Goal: Task Accomplishment & Management: Manage account settings

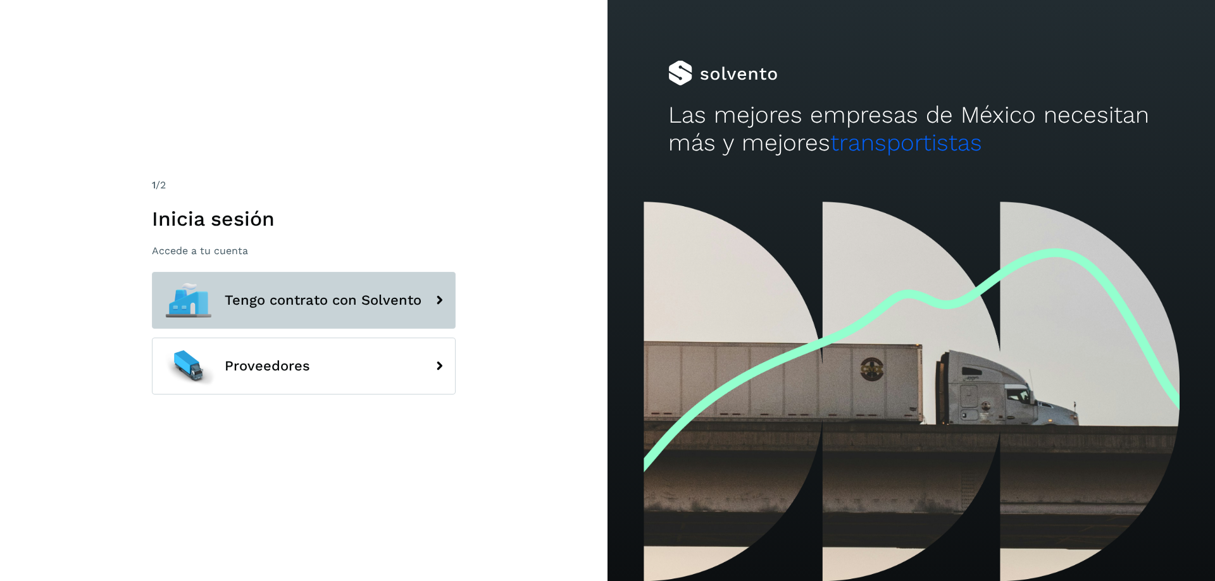
click at [316, 300] on span "Tengo contrato con Solvento" at bounding box center [323, 300] width 197 height 15
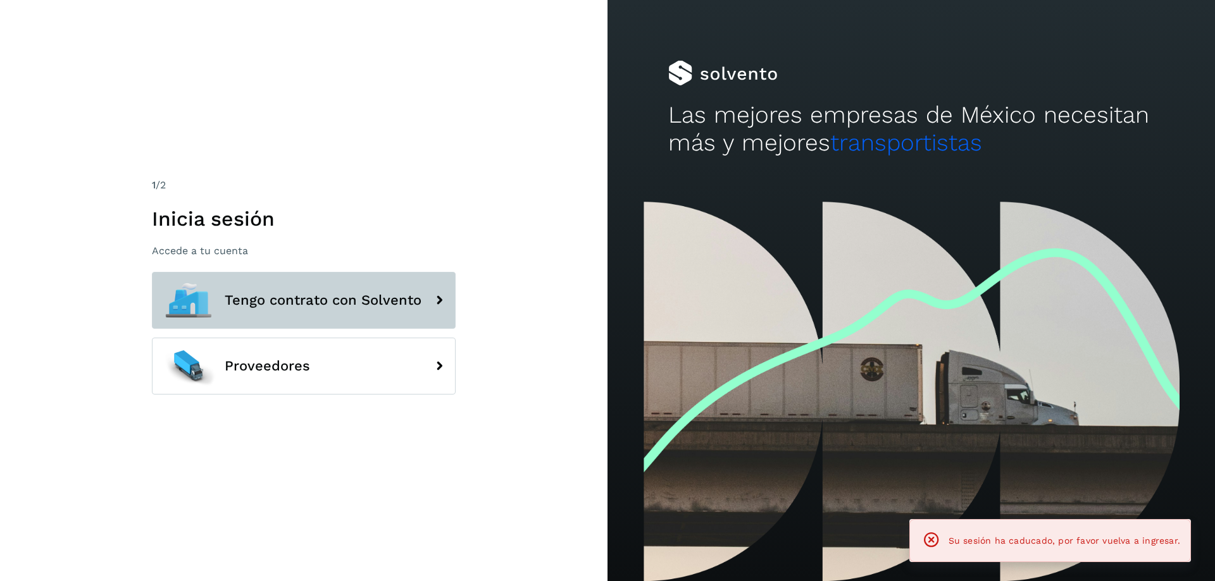
click at [316, 300] on span "Tengo contrato con Solvento" at bounding box center [323, 300] width 197 height 15
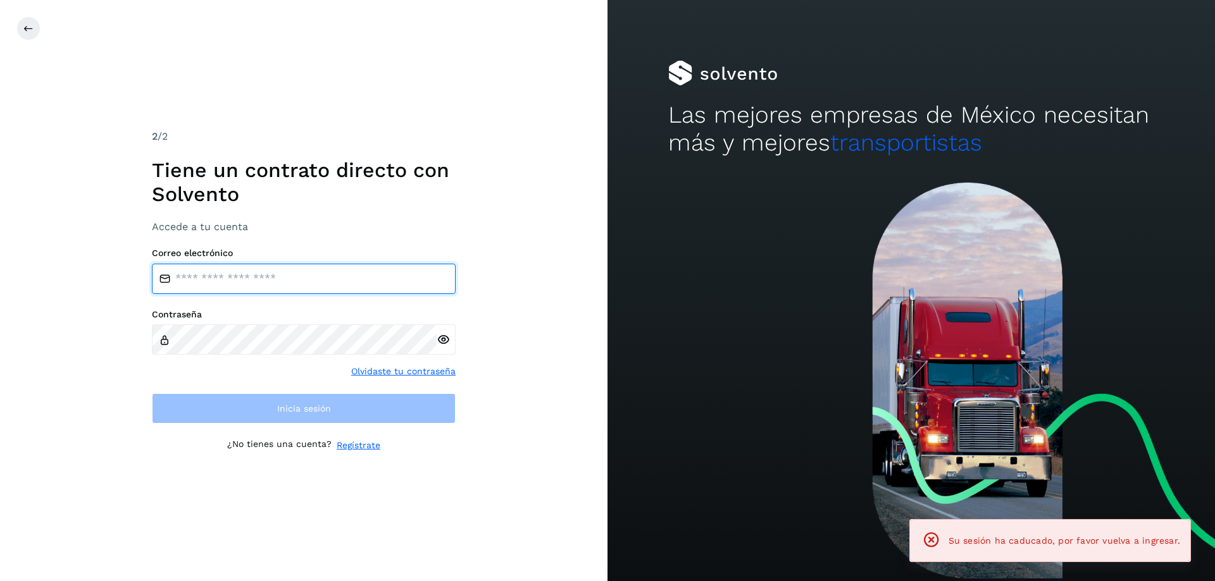
type input "**********"
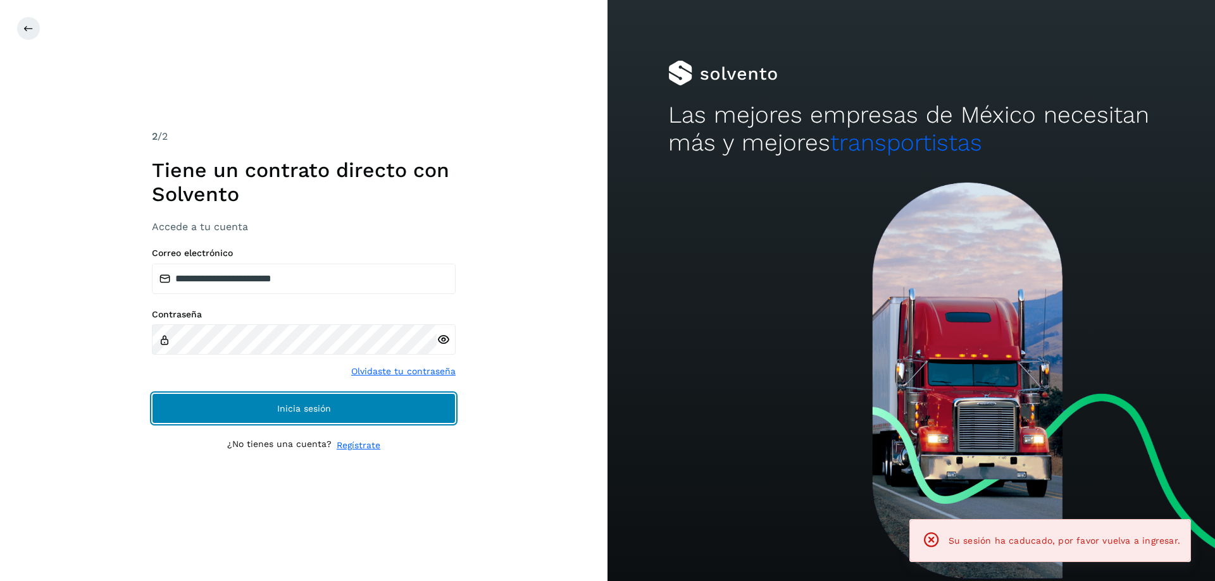
click at [244, 416] on button "Inicia sesión" at bounding box center [304, 408] width 304 height 30
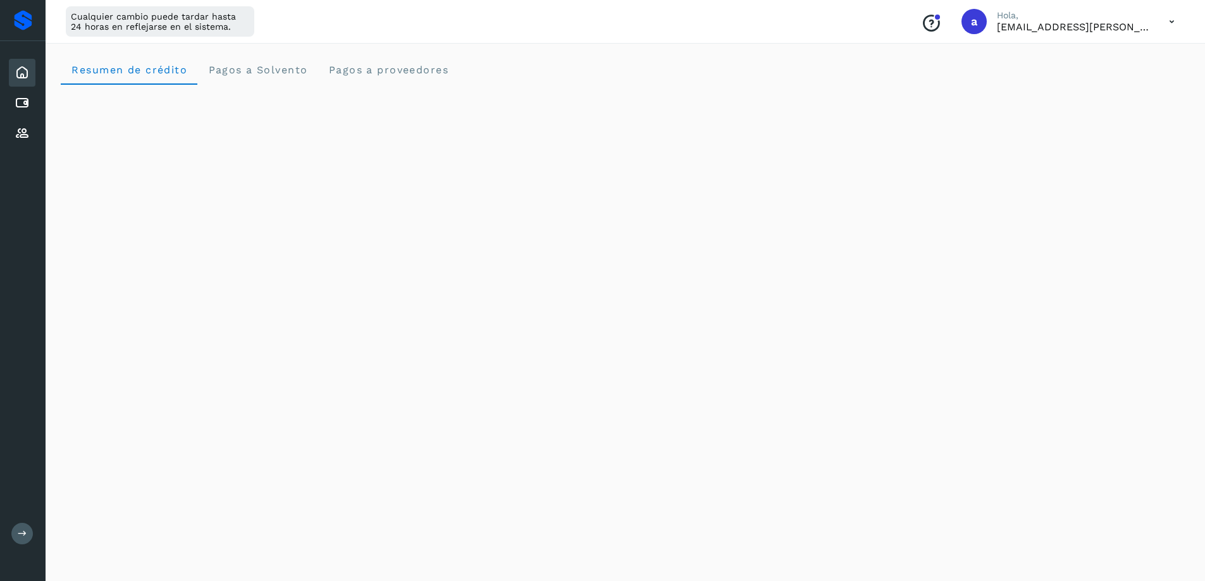
click at [26, 70] on icon at bounding box center [22, 72] width 15 height 15
click at [18, 101] on icon at bounding box center [22, 103] width 15 height 15
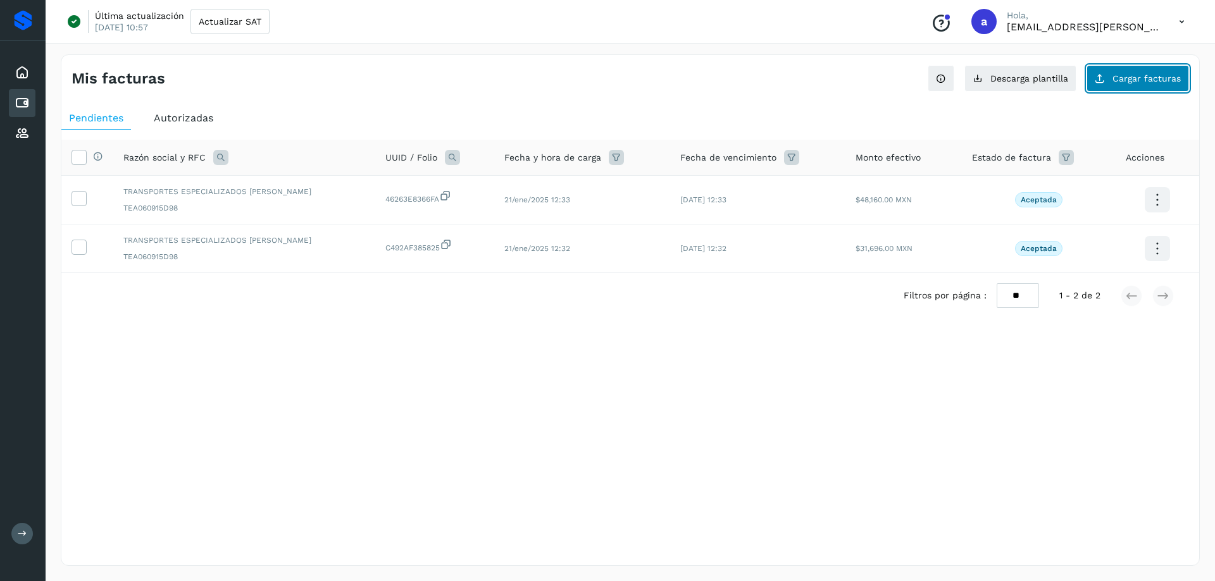
click at [1125, 76] on span "Cargar facturas" at bounding box center [1146, 78] width 68 height 9
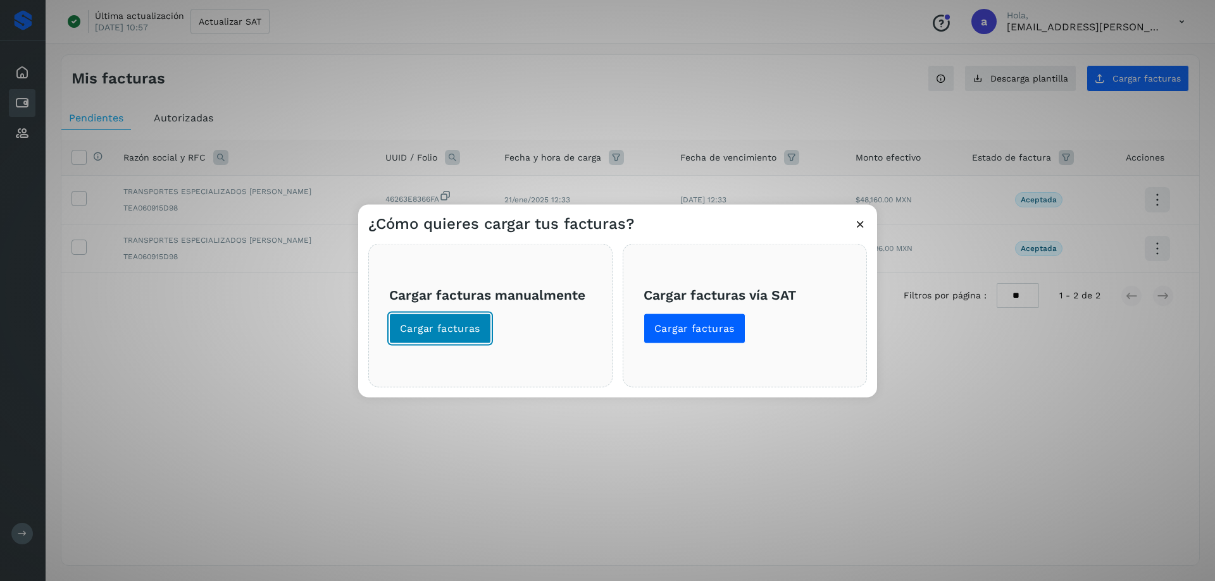
click at [442, 330] on span "Cargar facturas" at bounding box center [440, 328] width 80 height 14
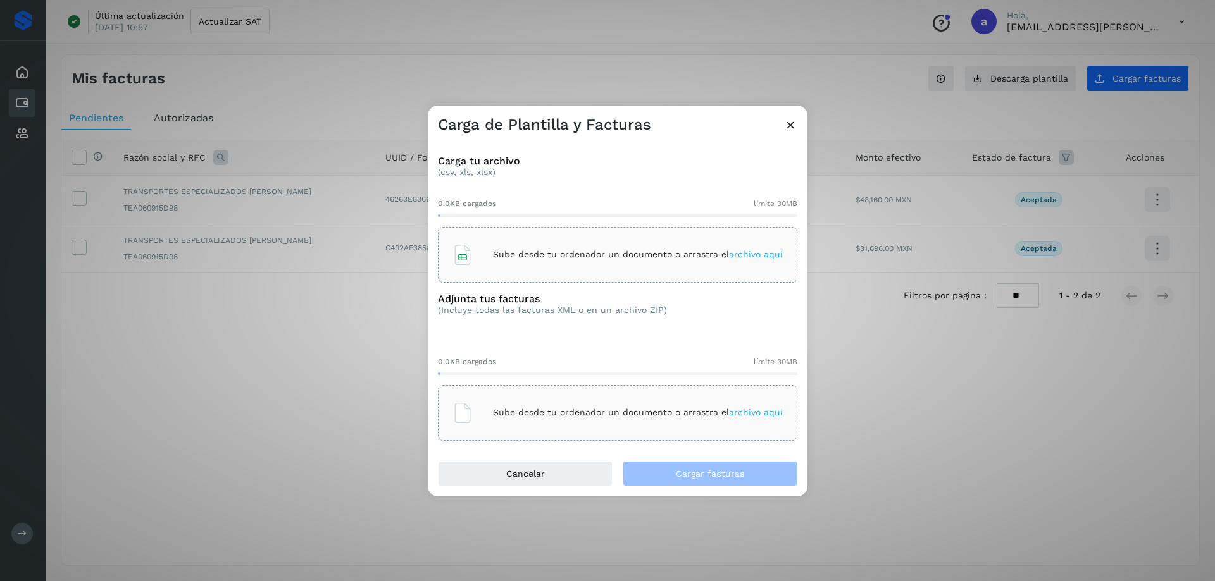
click at [555, 248] on div "Sube desde tu ordenador un documento o arrastra el archivo aquí" at bounding box center [617, 255] width 330 height 34
click at [666, 418] on div "Sube desde tu ordenador un documento o arrastra el archivo aquí" at bounding box center [617, 413] width 330 height 34
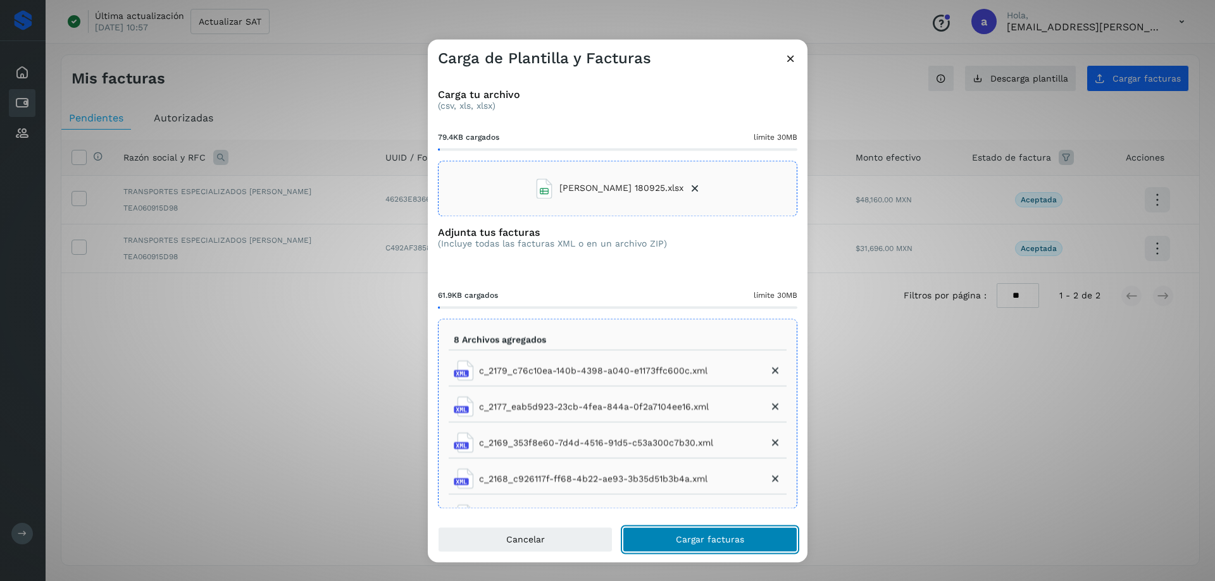
click at [717, 529] on button "Cargar facturas" at bounding box center [709, 539] width 175 height 25
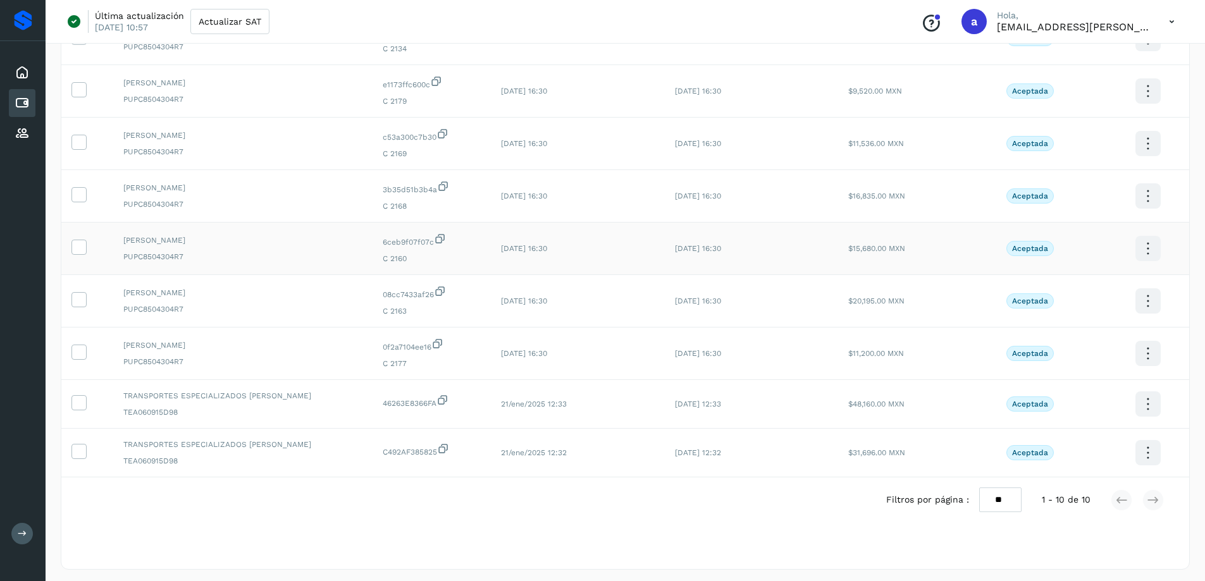
scroll to position [220, 0]
click at [1056, 25] on p "[EMAIL_ADDRESS][PERSON_NAME][DOMAIN_NAME]" at bounding box center [1073, 27] width 152 height 12
click at [1168, 24] on icon at bounding box center [1172, 22] width 26 height 26
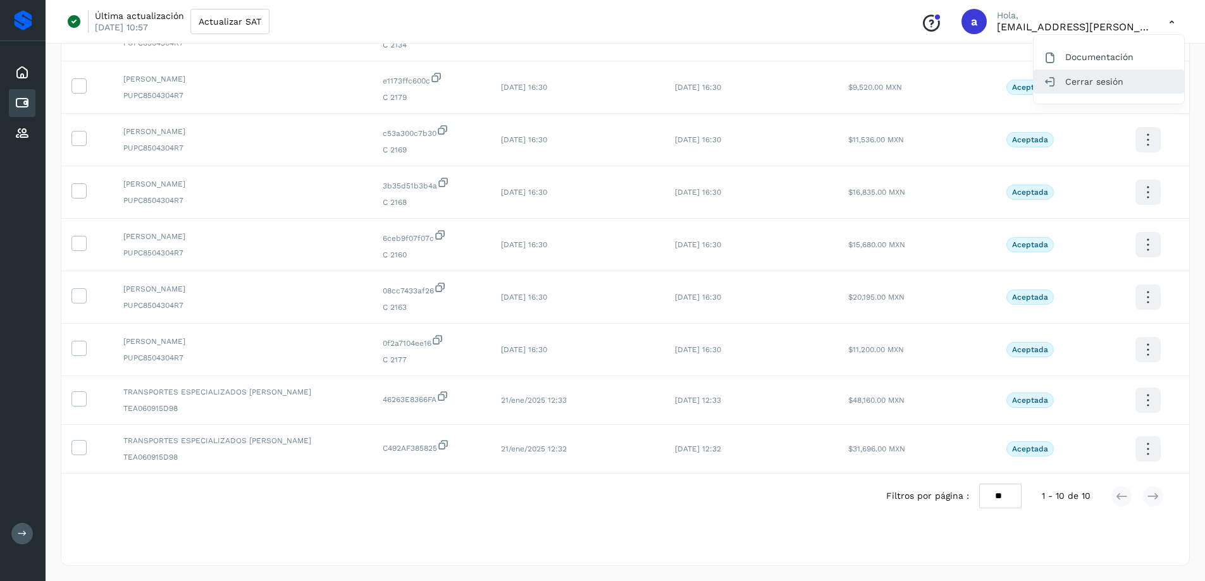
click at [1099, 87] on div "Cerrar sesión" at bounding box center [1109, 82] width 151 height 24
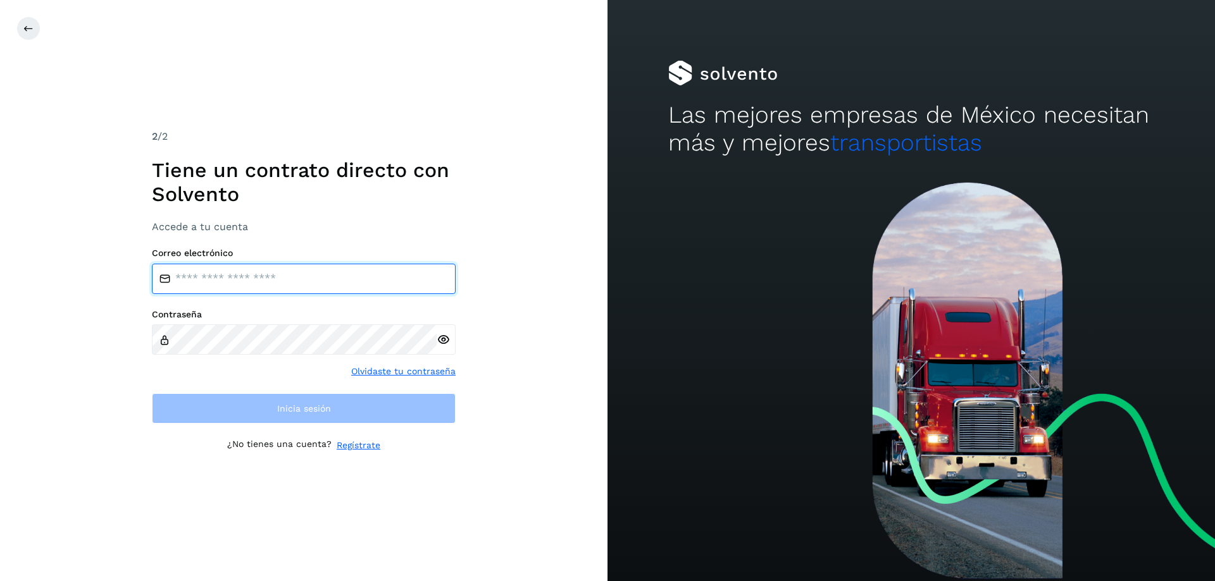
type input "**********"
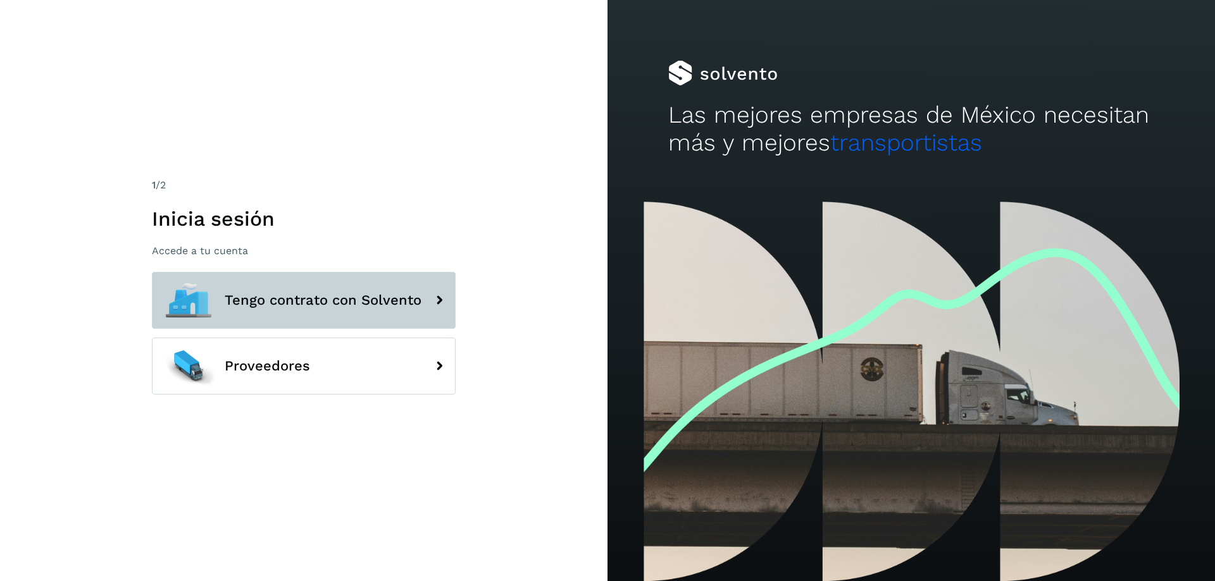
click at [257, 283] on button "Tengo contrato con Solvento" at bounding box center [304, 300] width 304 height 57
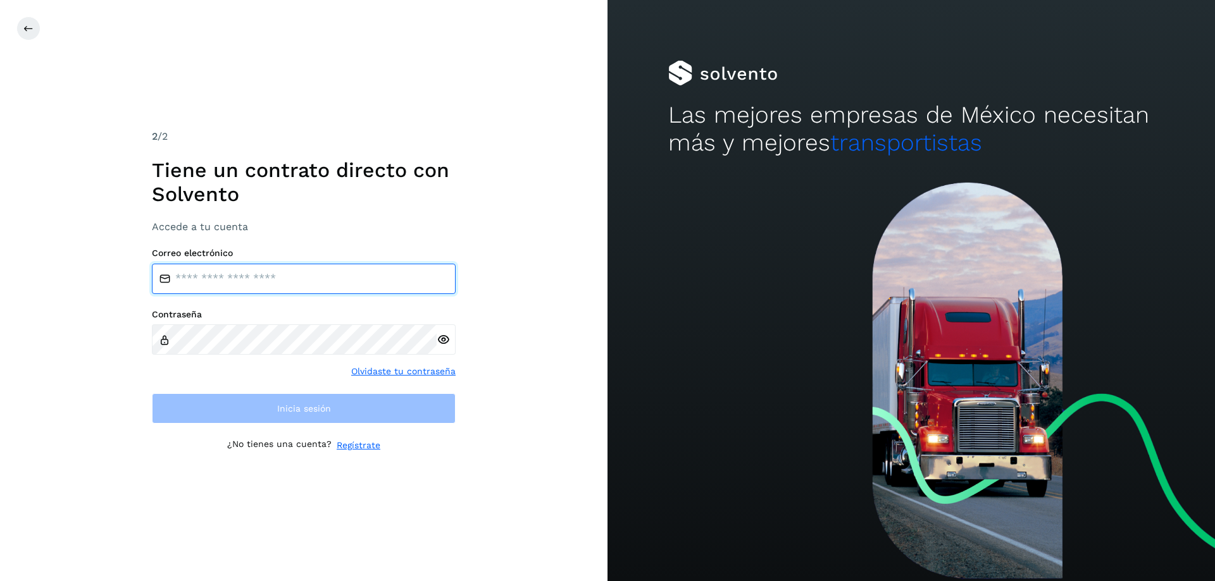
type input "**********"
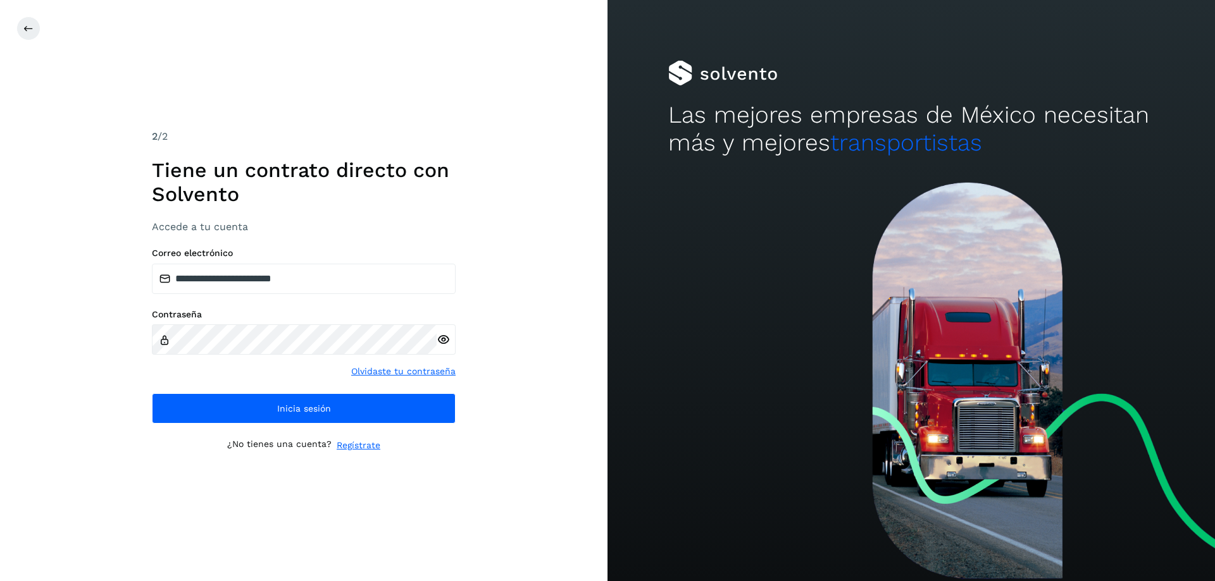
click at [265, 429] on div "**********" at bounding box center [304, 291] width 304 height 324
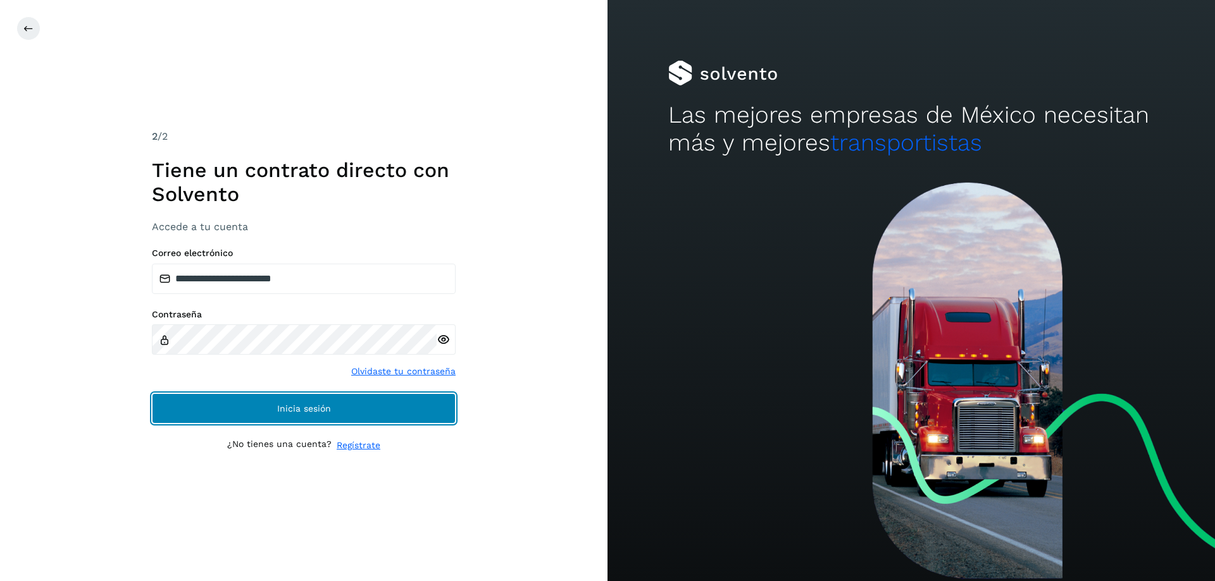
click at [278, 418] on button "Inicia sesión" at bounding box center [304, 408] width 304 height 30
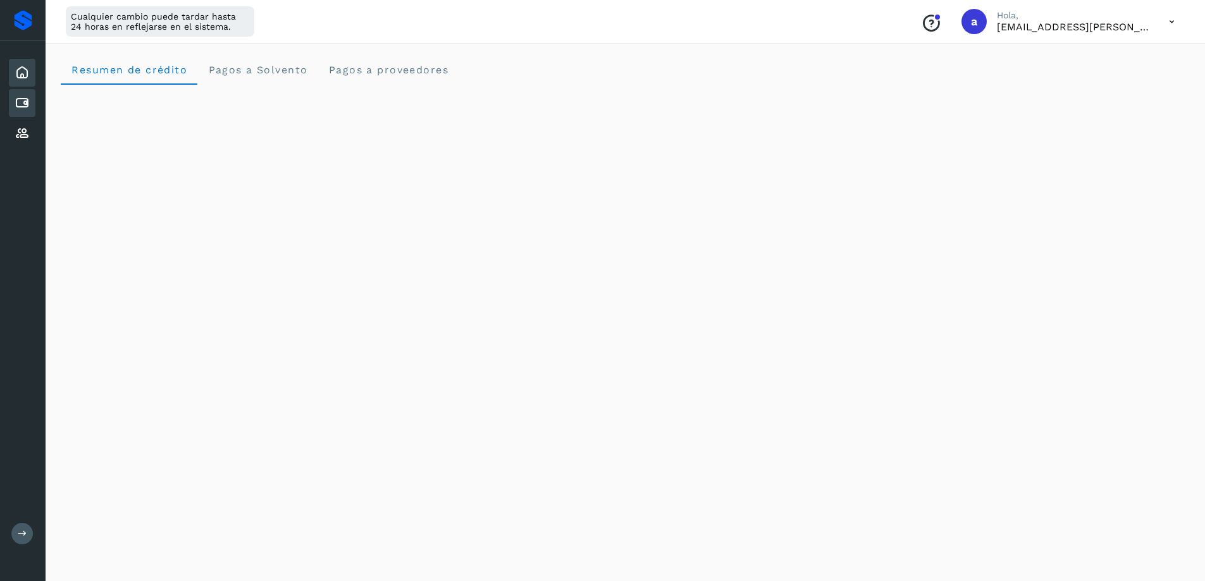
click at [24, 101] on icon at bounding box center [22, 103] width 15 height 15
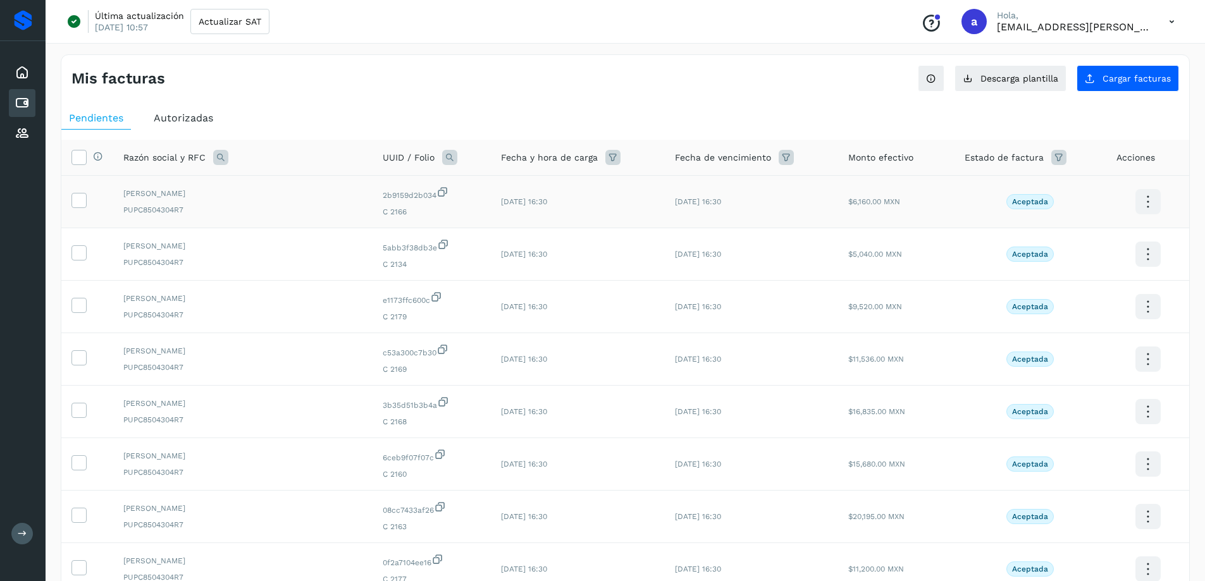
click at [78, 215] on td at bounding box center [87, 202] width 52 height 53
click at [80, 208] on label at bounding box center [78, 200] width 15 height 15
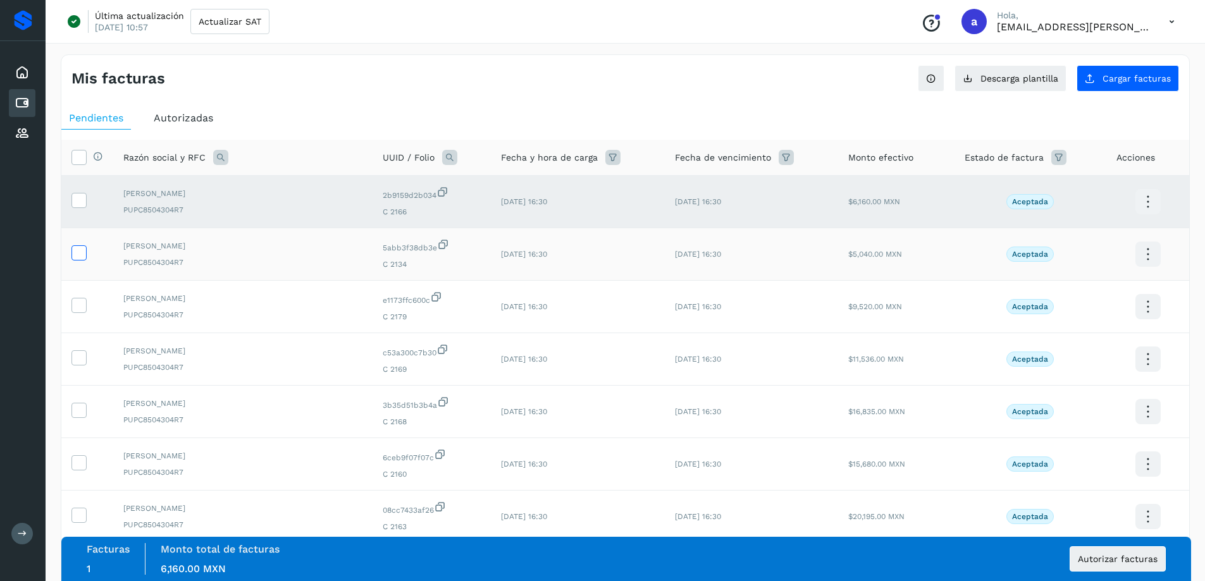
click at [78, 258] on icon at bounding box center [78, 251] width 13 height 13
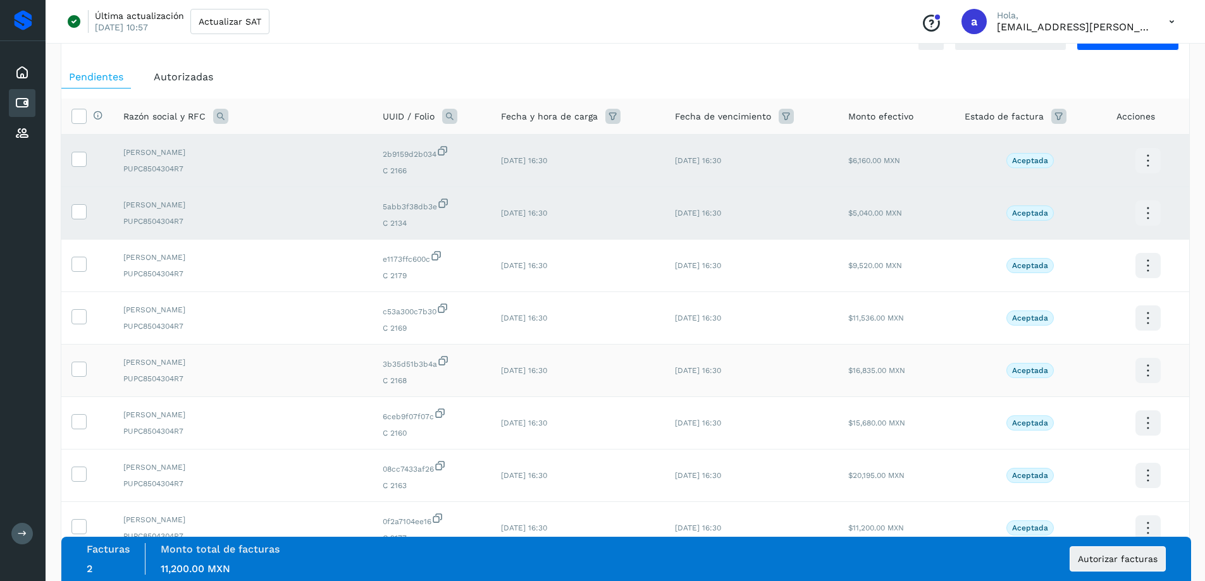
scroll to position [63, 0]
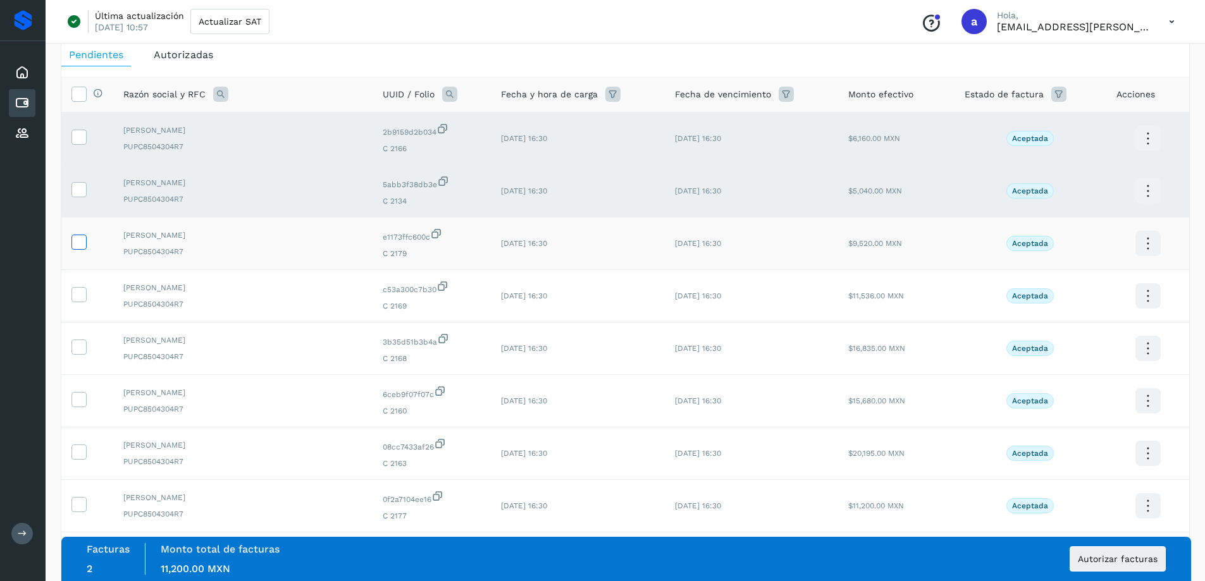
click at [80, 246] on icon at bounding box center [78, 241] width 13 height 13
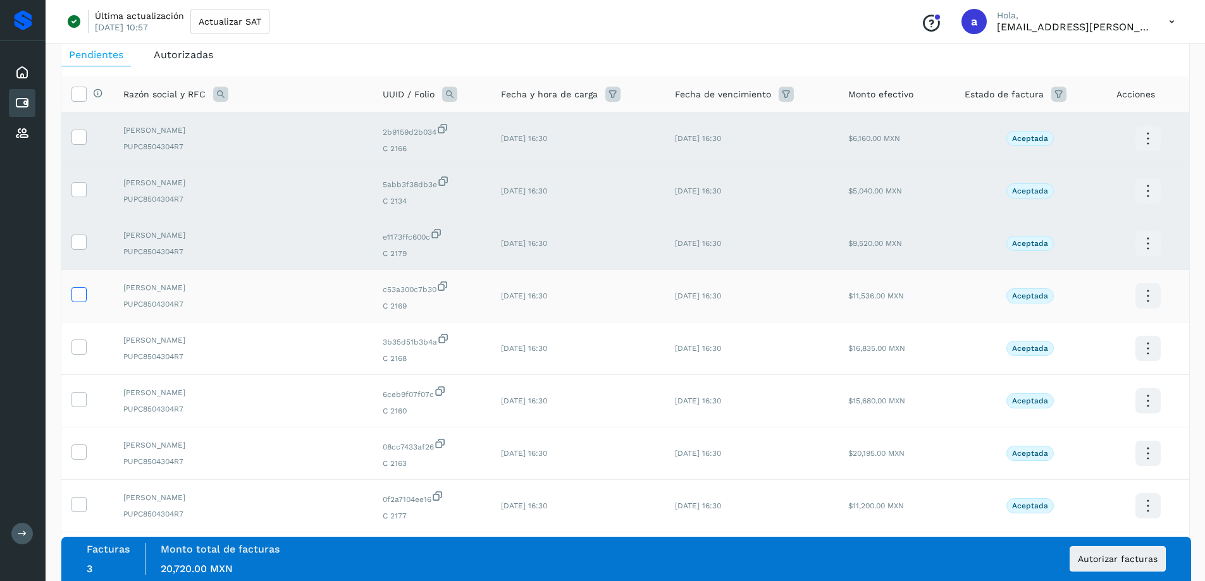
click at [78, 290] on icon at bounding box center [78, 293] width 13 height 13
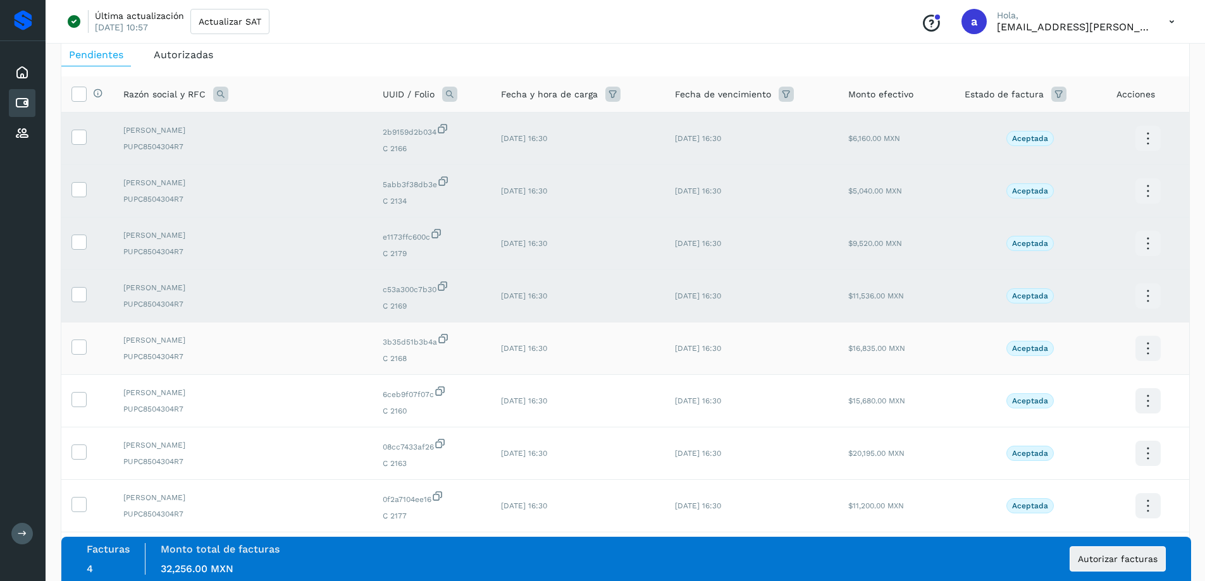
click at [80, 332] on td at bounding box center [87, 349] width 52 height 53
click at [78, 340] on icon at bounding box center [78, 346] width 13 height 13
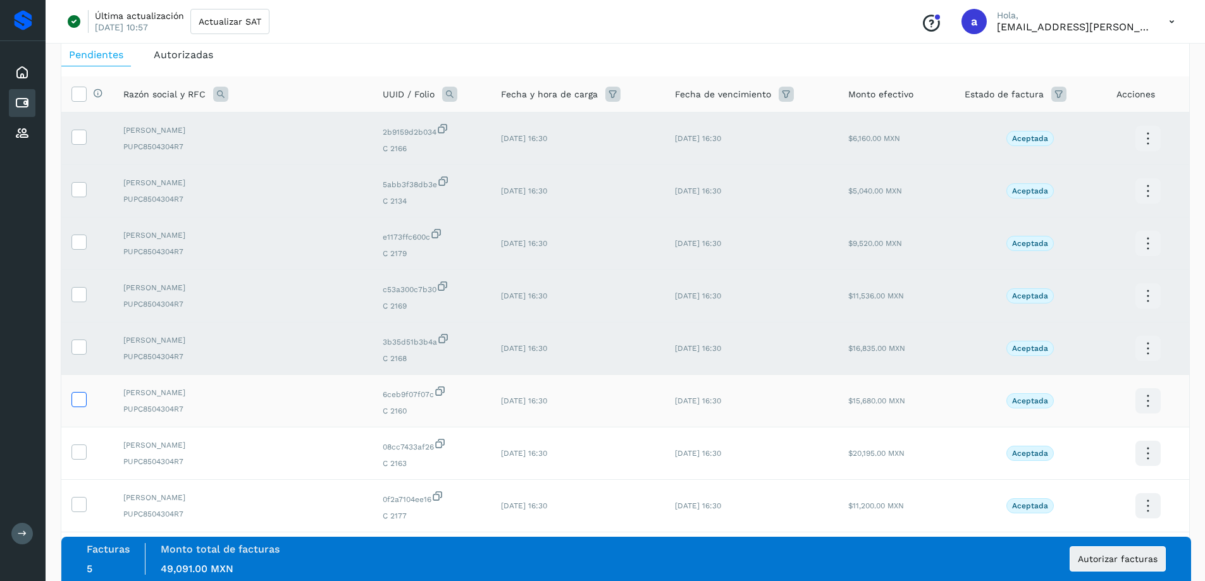
click at [73, 393] on icon at bounding box center [78, 398] width 13 height 13
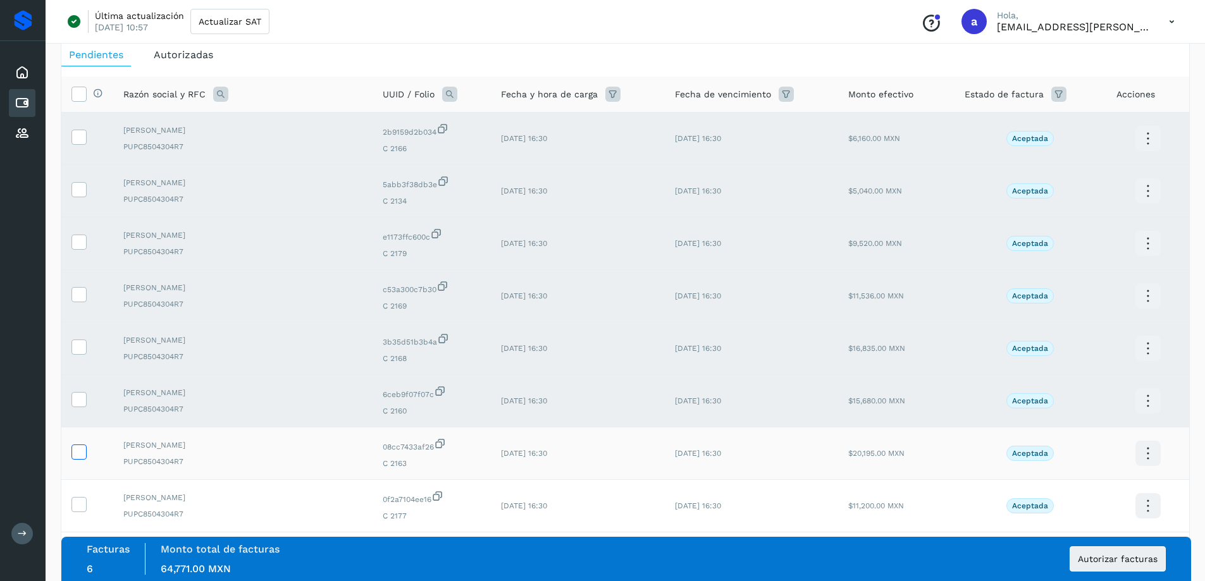
click at [80, 457] on icon at bounding box center [78, 451] width 13 height 13
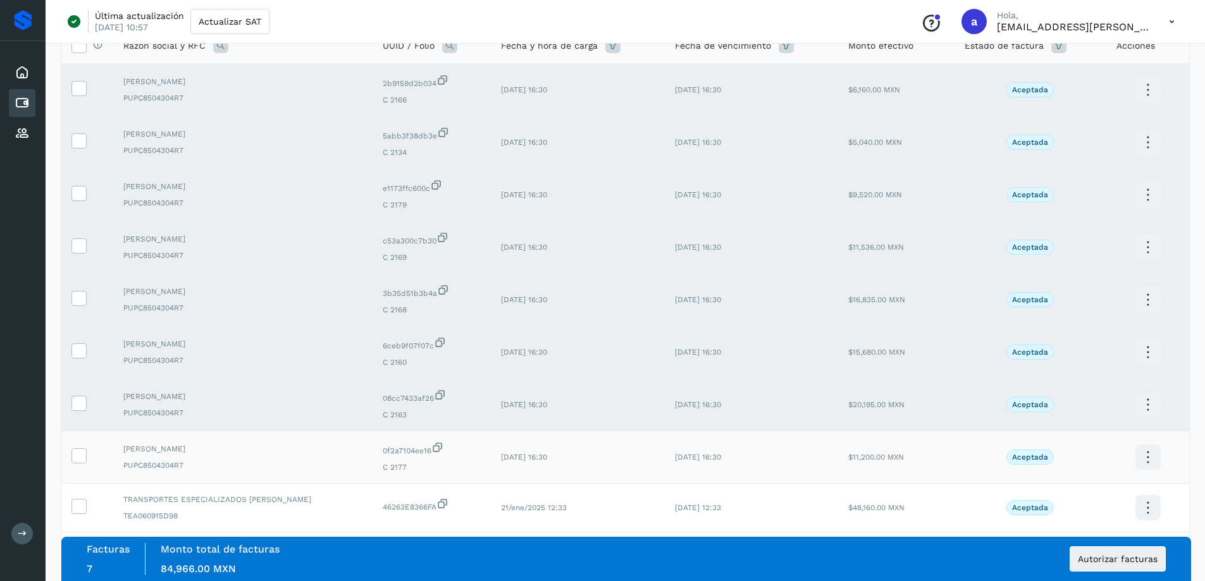
scroll to position [190, 0]
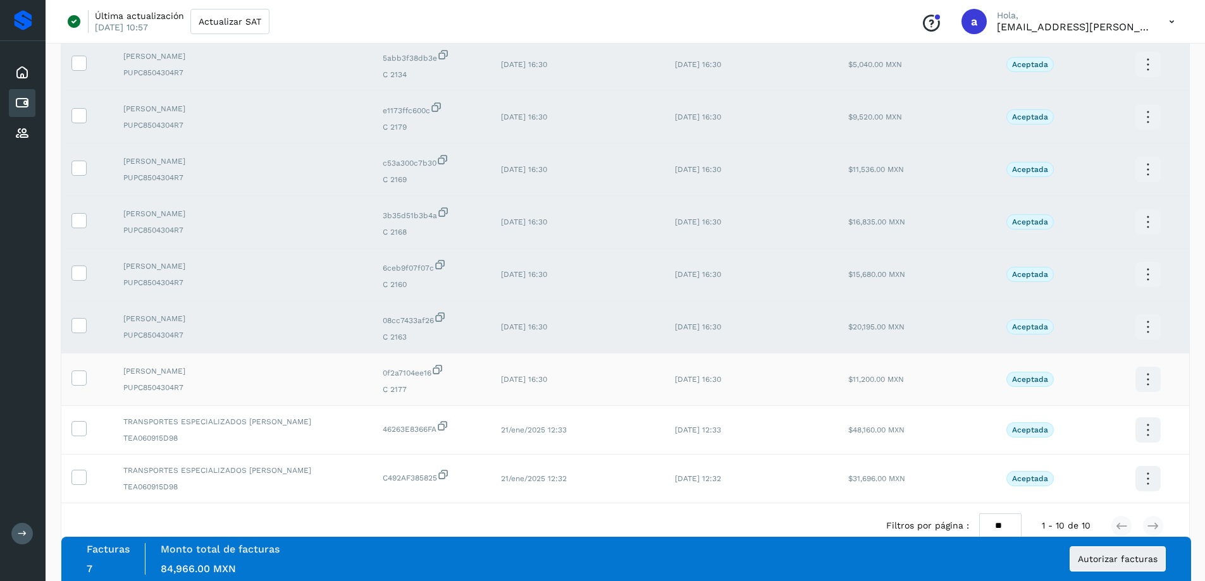
click at [71, 367] on td at bounding box center [87, 380] width 52 height 53
click at [75, 368] on td at bounding box center [87, 380] width 52 height 53
click at [80, 372] on icon at bounding box center [78, 377] width 13 height 13
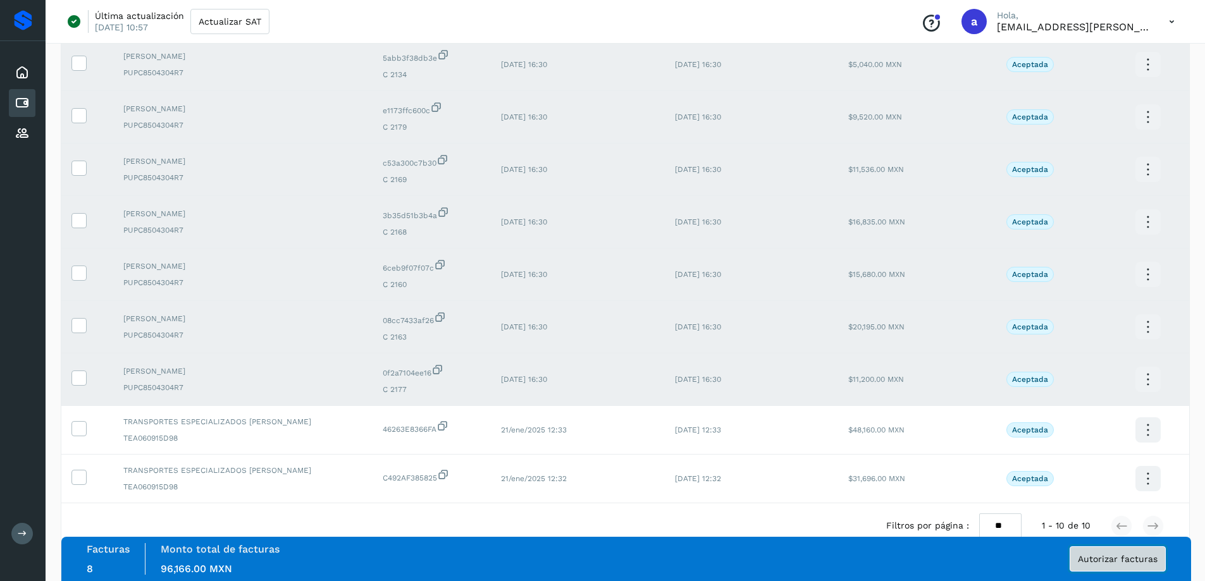
click at [1105, 558] on span "Autorizar facturas" at bounding box center [1118, 559] width 80 height 9
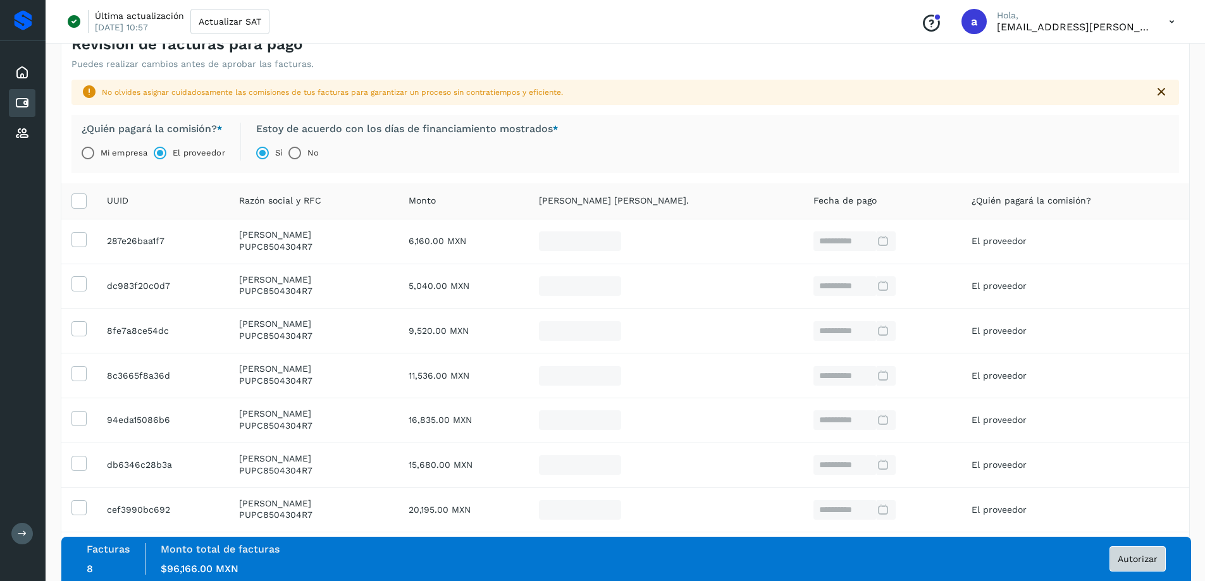
scroll to position [182, 0]
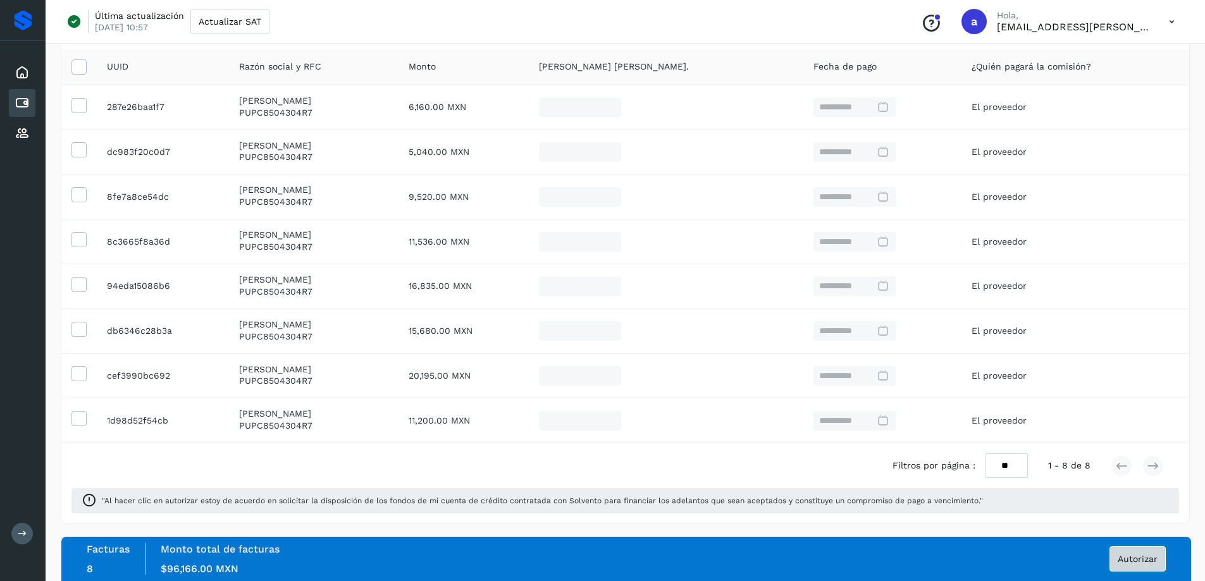
click at [1131, 553] on button "Autorizar" at bounding box center [1138, 559] width 56 height 25
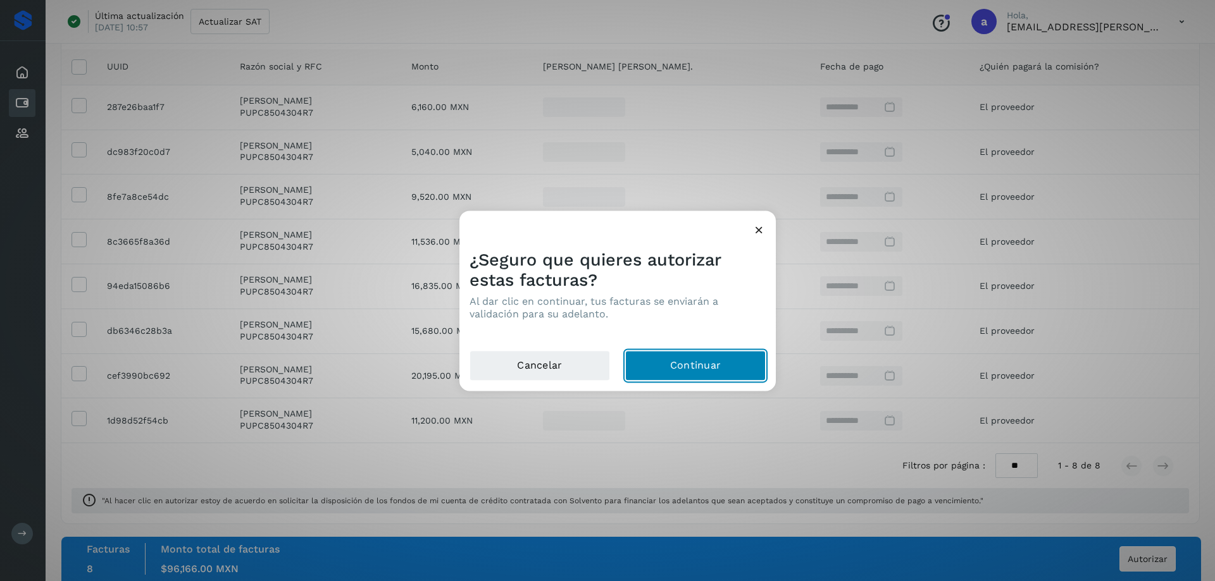
click at [734, 369] on button "Continuar" at bounding box center [695, 365] width 140 height 30
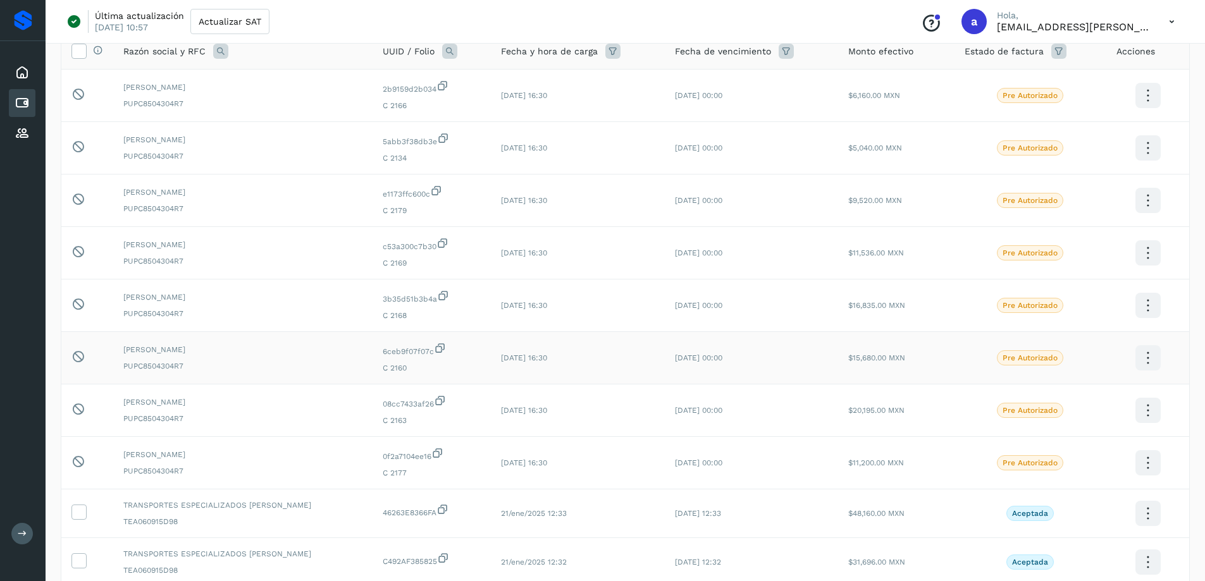
scroll to position [93, 0]
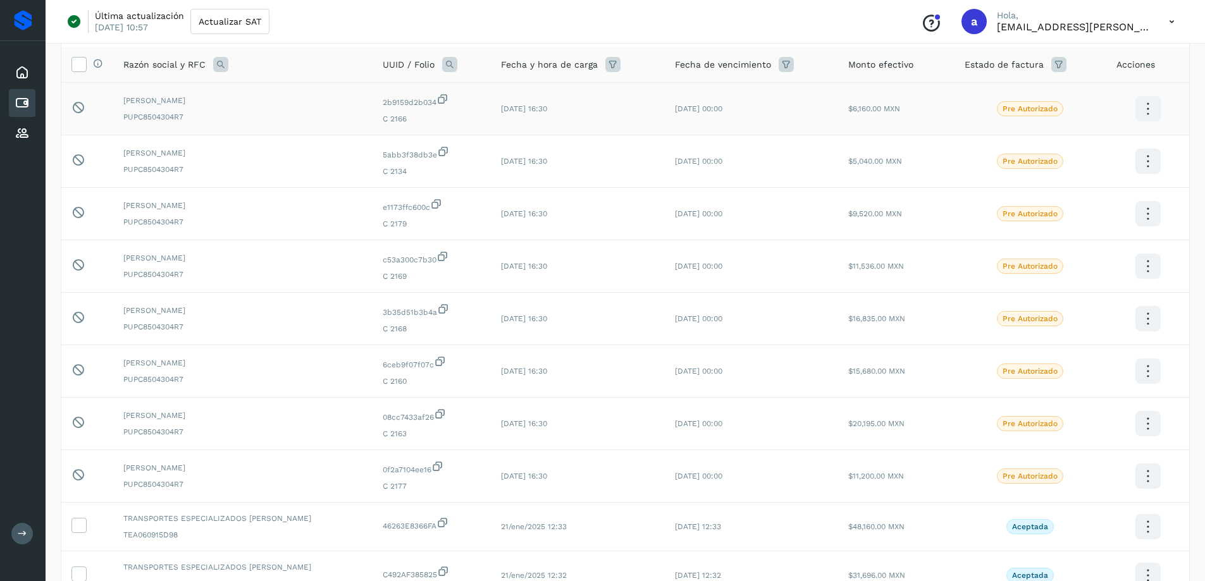
click at [1153, 105] on icon at bounding box center [1148, 109] width 30 height 30
click at [784, 17] on div at bounding box center [602, 290] width 1205 height 581
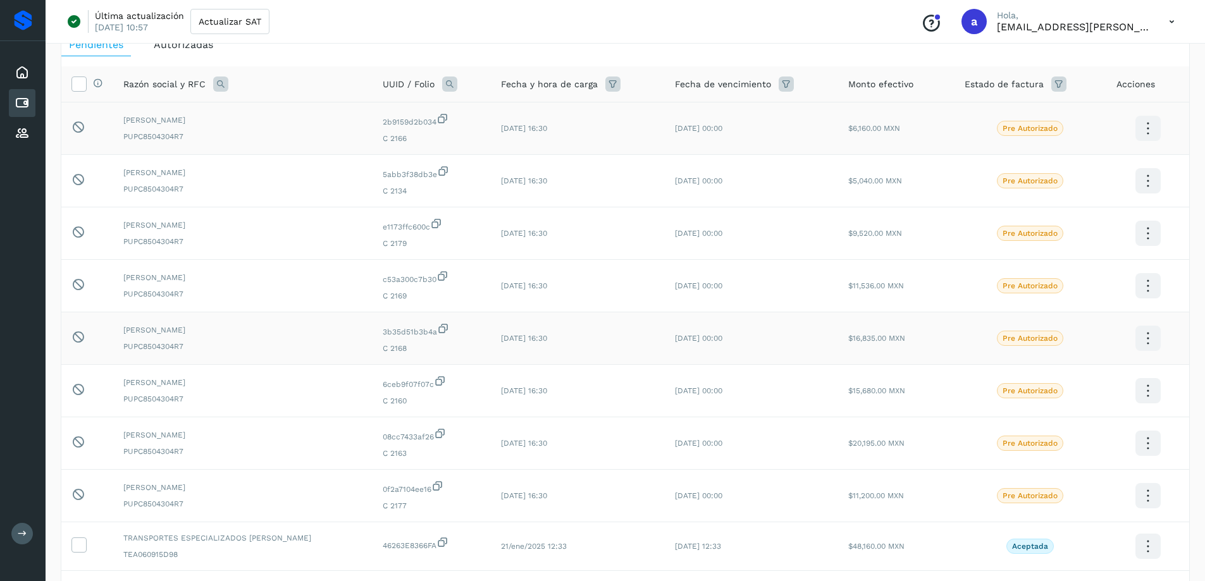
scroll to position [63, 0]
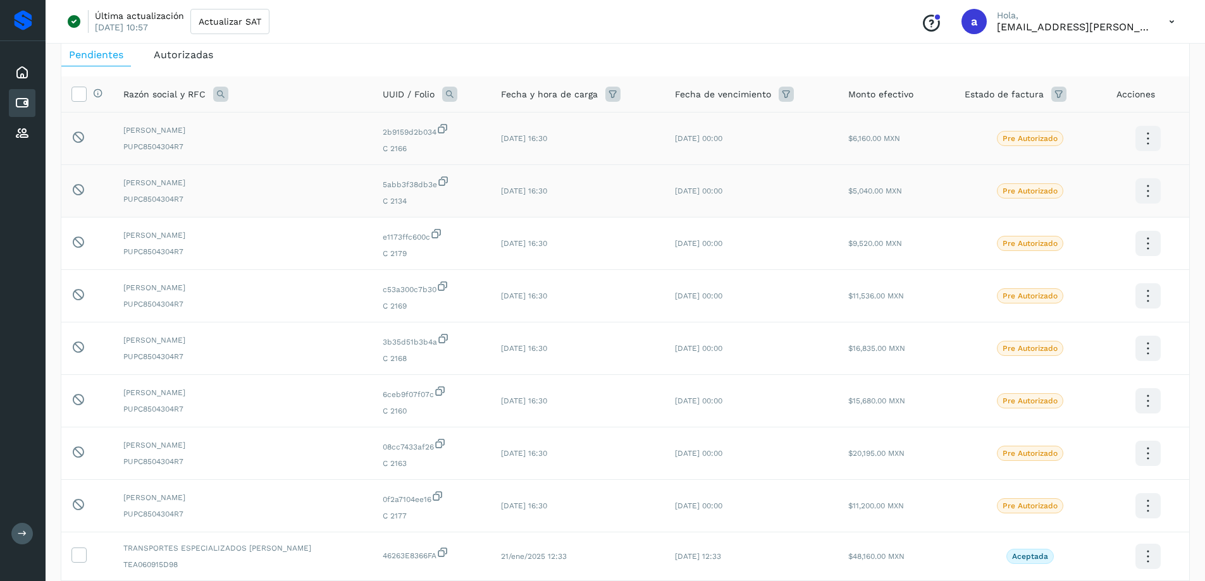
click at [437, 180] on icon at bounding box center [443, 181] width 13 height 13
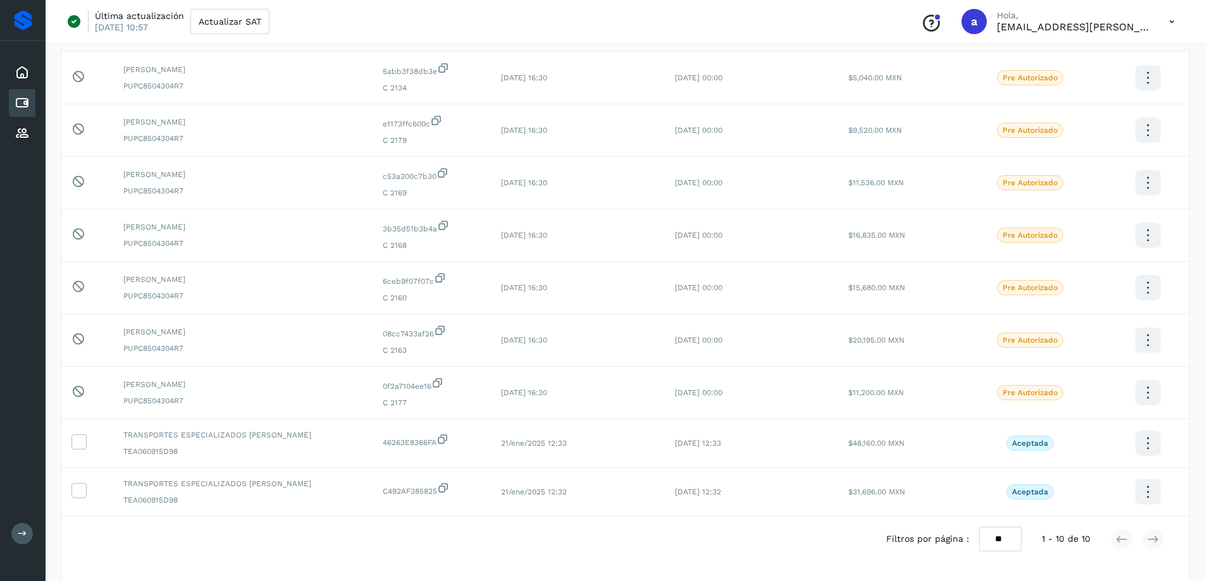
scroll to position [216, 0]
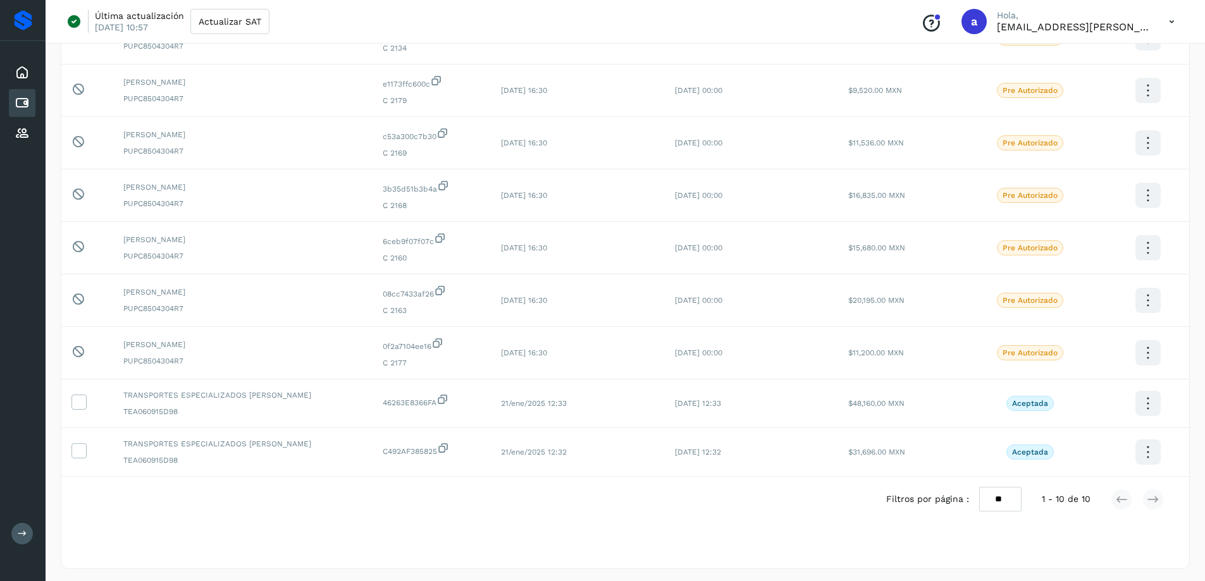
click at [1118, 23] on p "[EMAIL_ADDRESS][PERSON_NAME][DOMAIN_NAME]" at bounding box center [1073, 27] width 152 height 12
click at [1170, 22] on icon at bounding box center [1172, 22] width 26 height 26
click at [1075, 85] on div "Cerrar sesión" at bounding box center [1109, 82] width 151 height 24
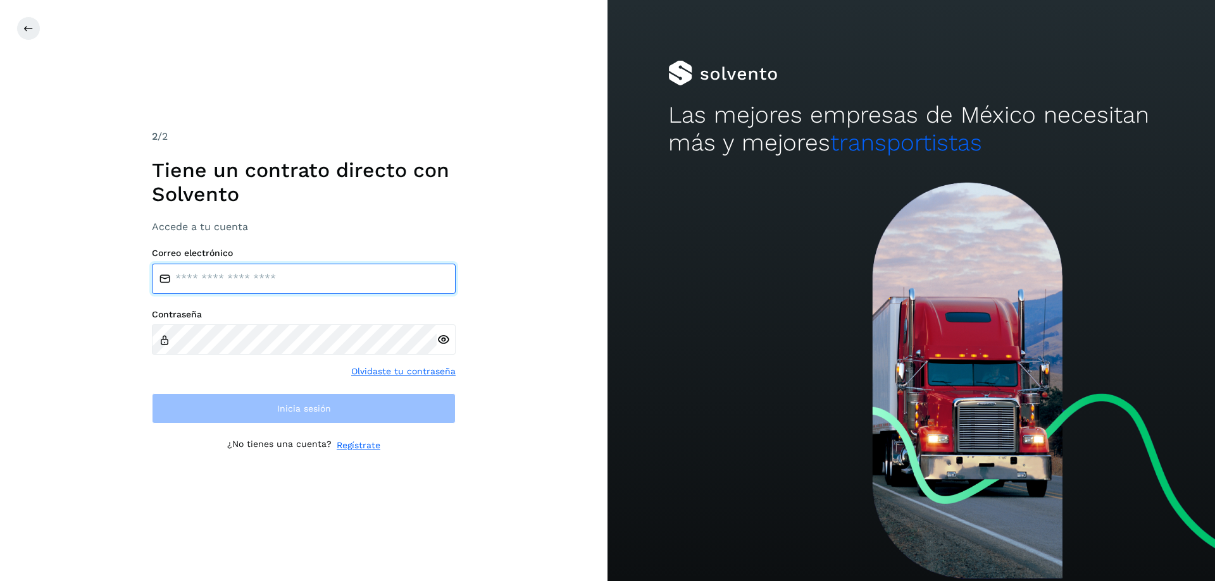
type input "**********"
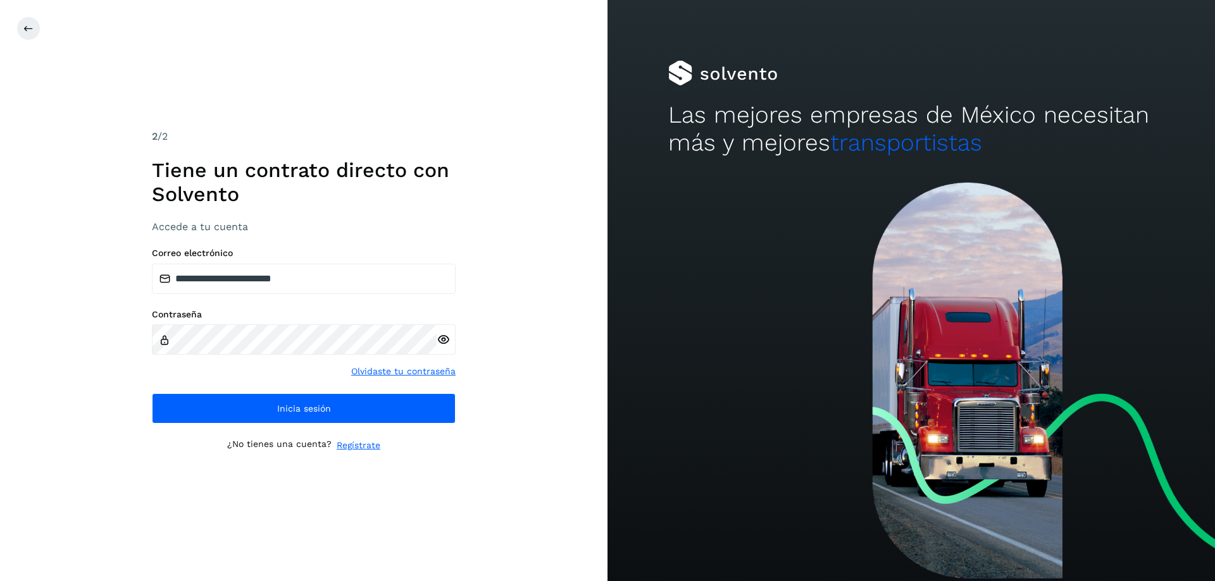
click at [259, 428] on div "**********" at bounding box center [304, 291] width 304 height 324
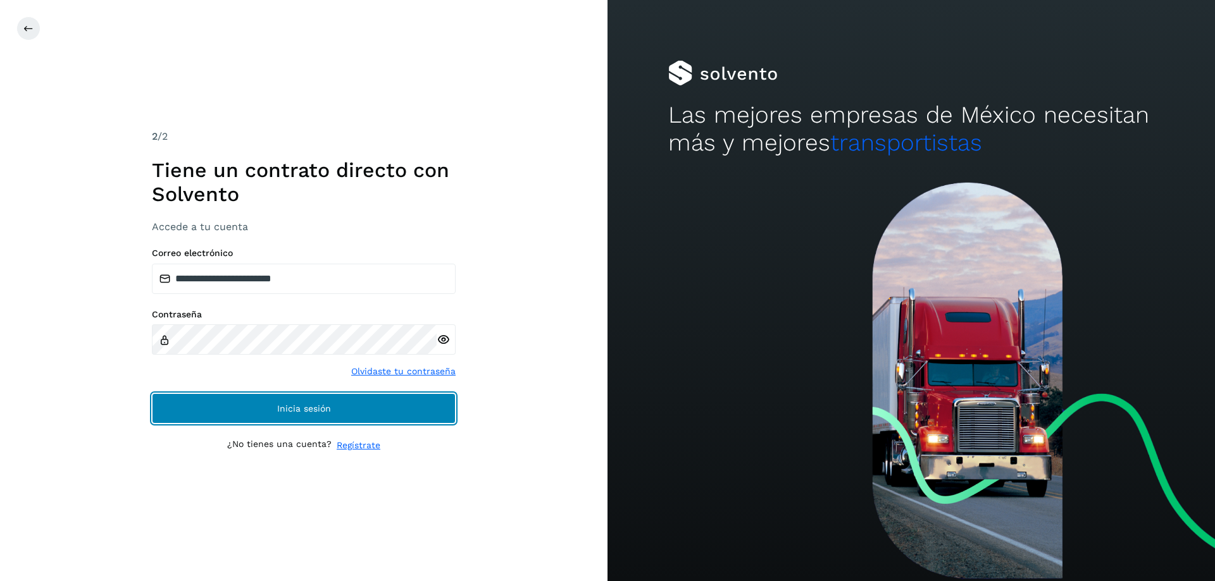
click at [271, 412] on button "Inicia sesión" at bounding box center [304, 408] width 304 height 30
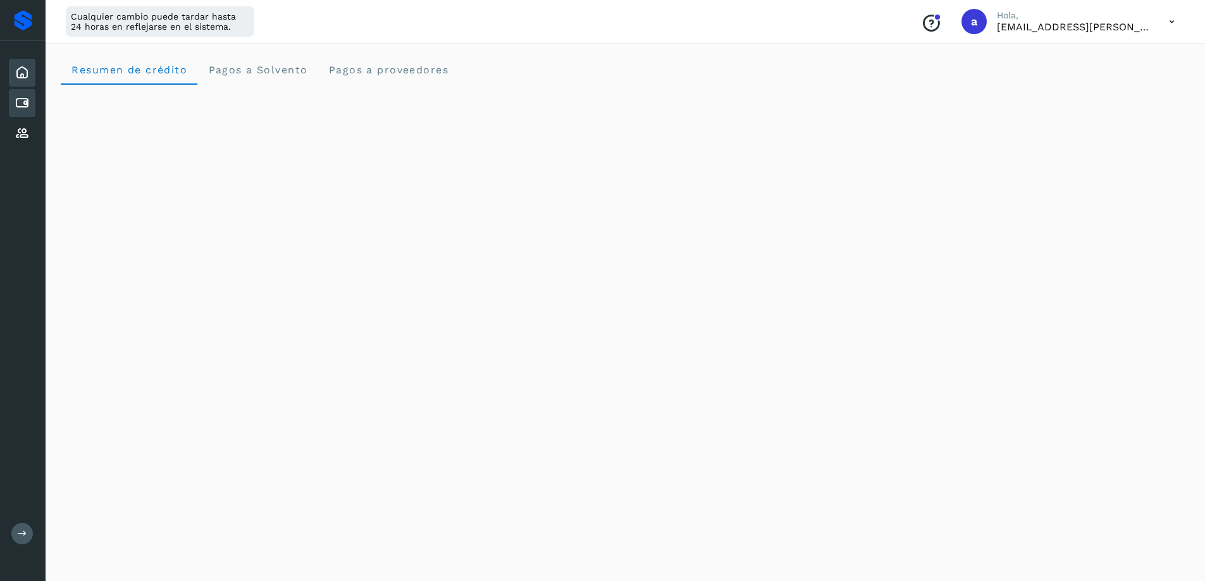
click at [25, 101] on icon at bounding box center [22, 103] width 15 height 15
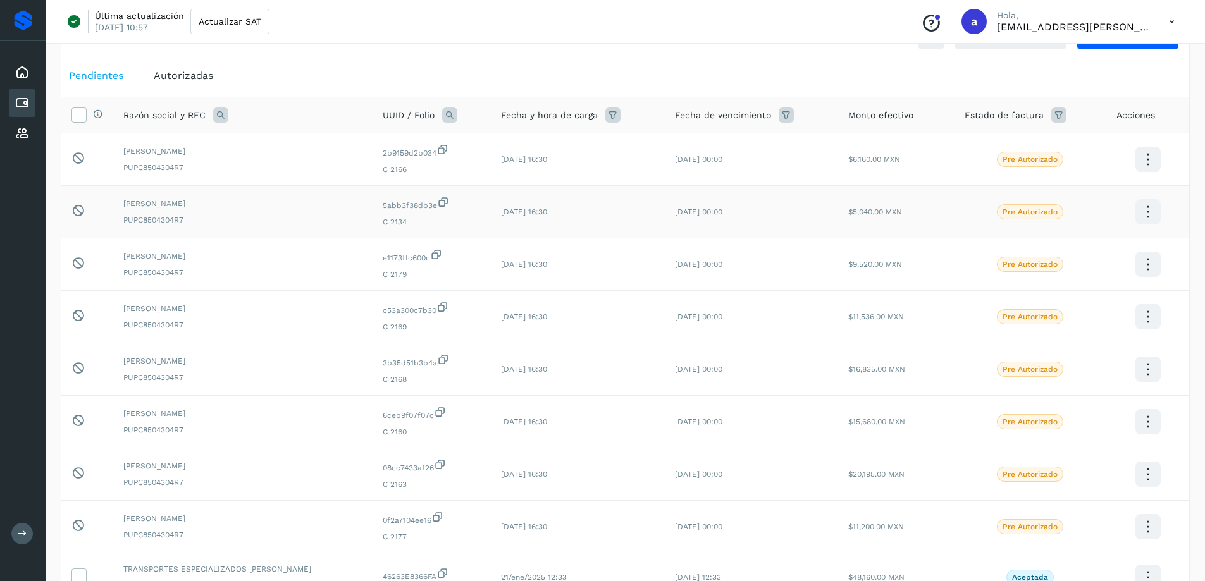
scroll to position [63, 0]
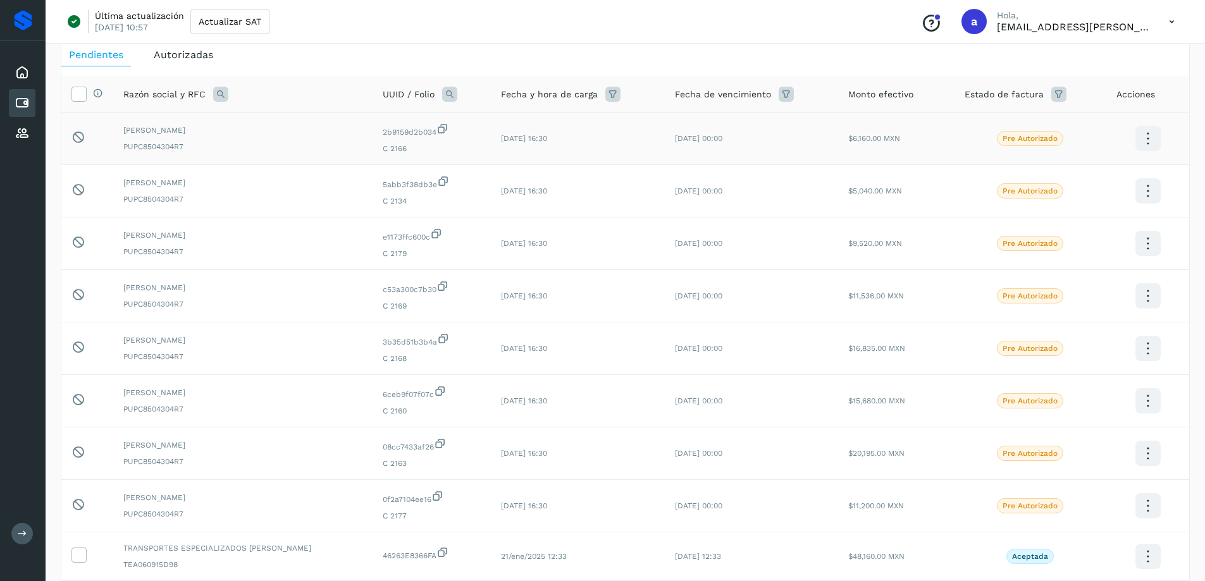
click at [1147, 141] on icon at bounding box center [1148, 139] width 30 height 30
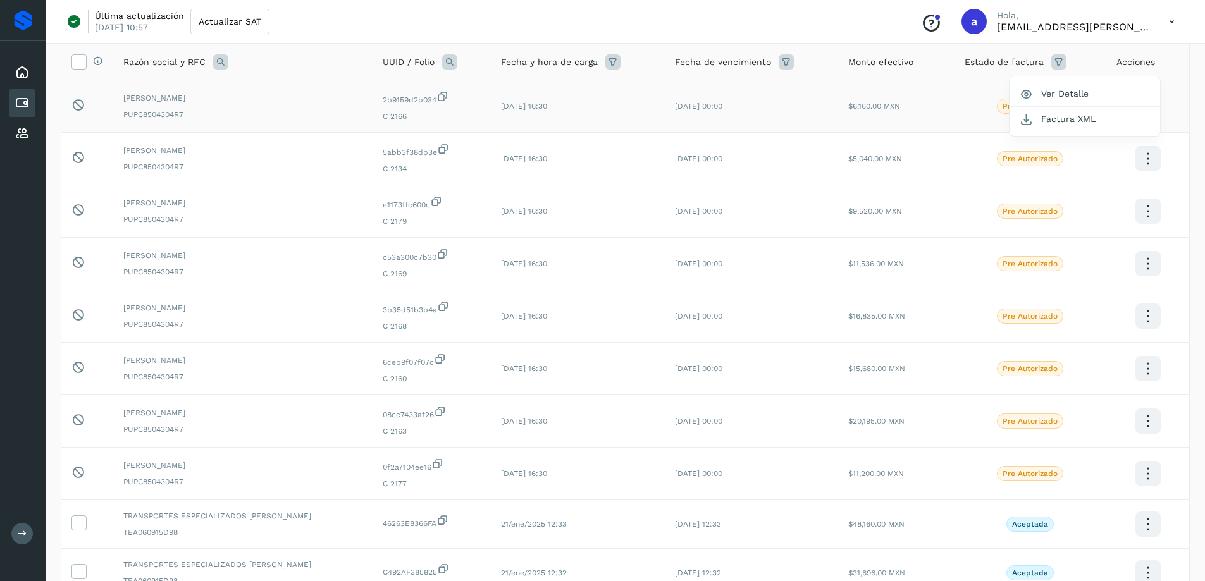
scroll to position [0, 0]
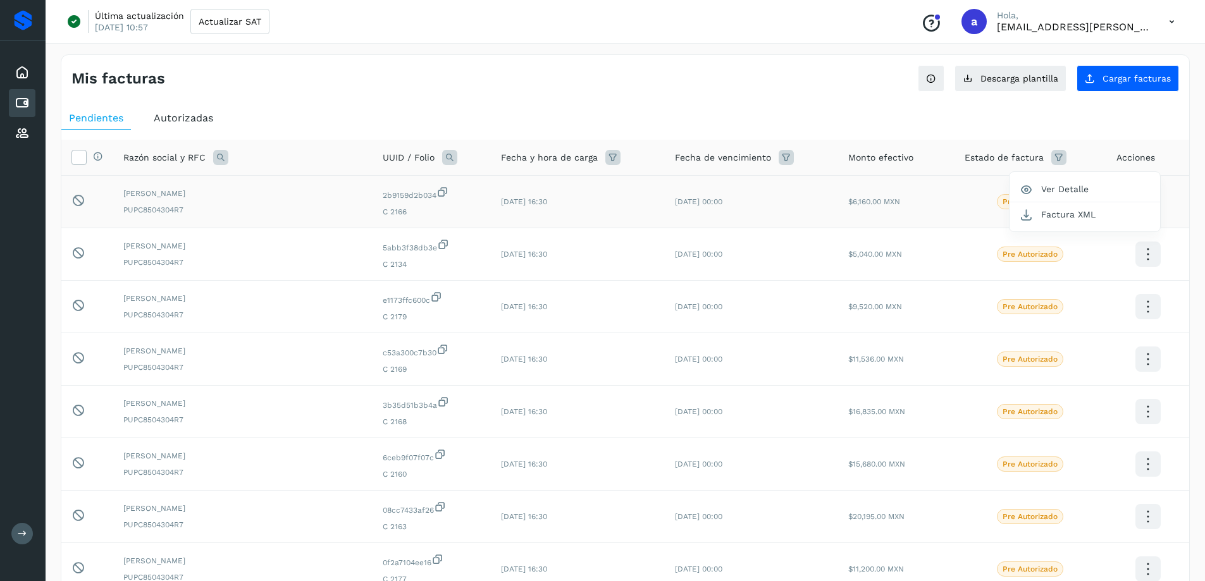
click at [936, 75] on div at bounding box center [602, 290] width 1205 height 581
click at [80, 160] on icon at bounding box center [78, 156] width 13 height 13
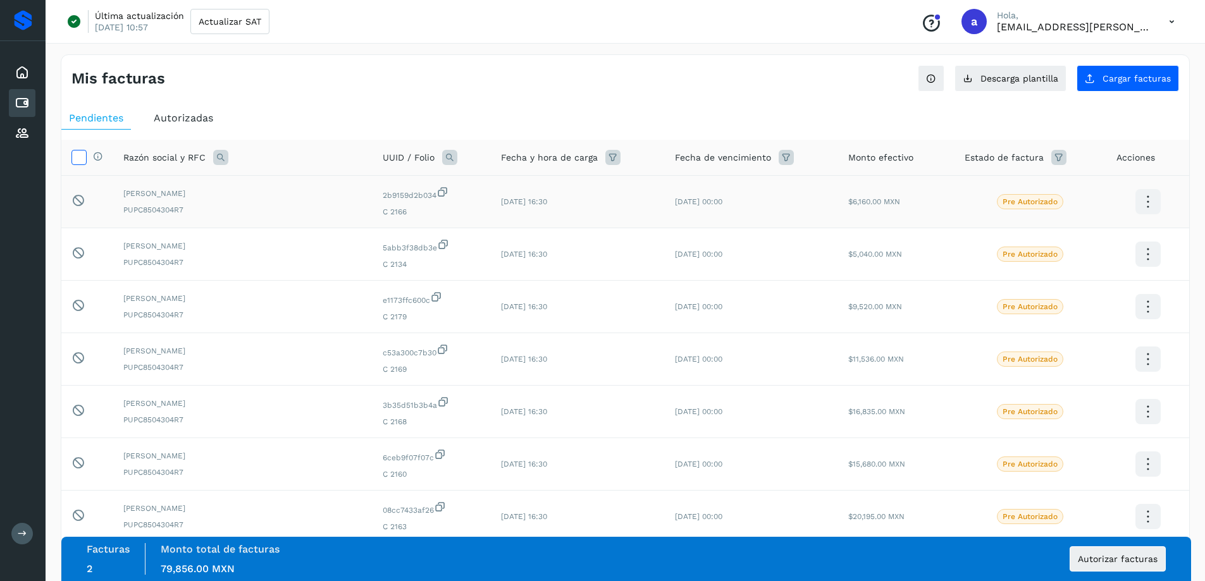
click at [80, 160] on icon at bounding box center [78, 156] width 13 height 13
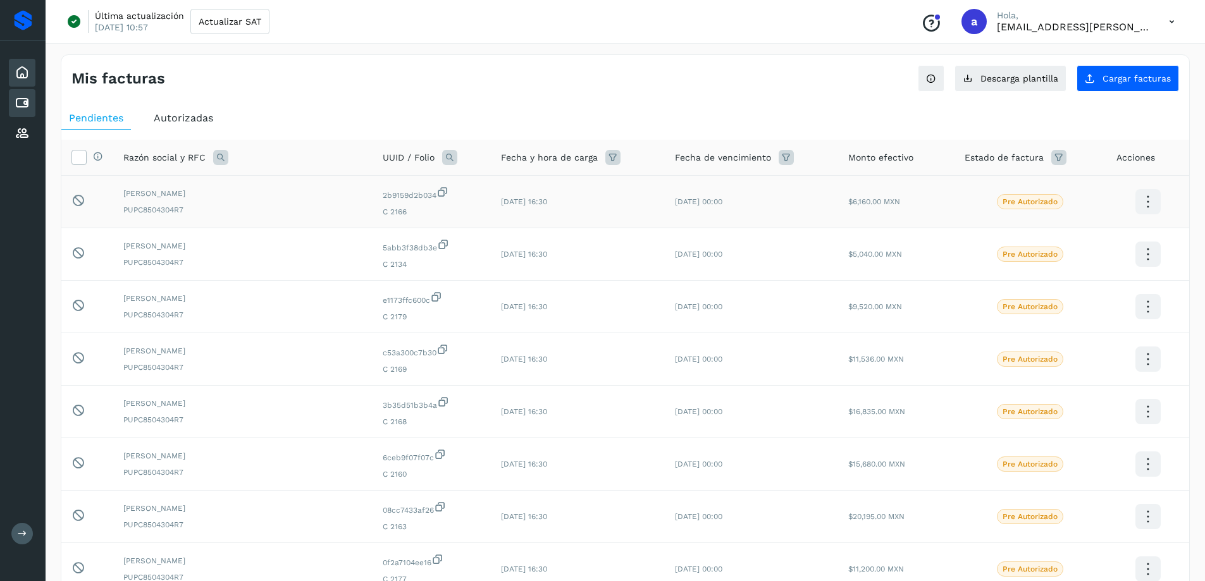
click at [23, 80] on icon at bounding box center [22, 72] width 15 height 15
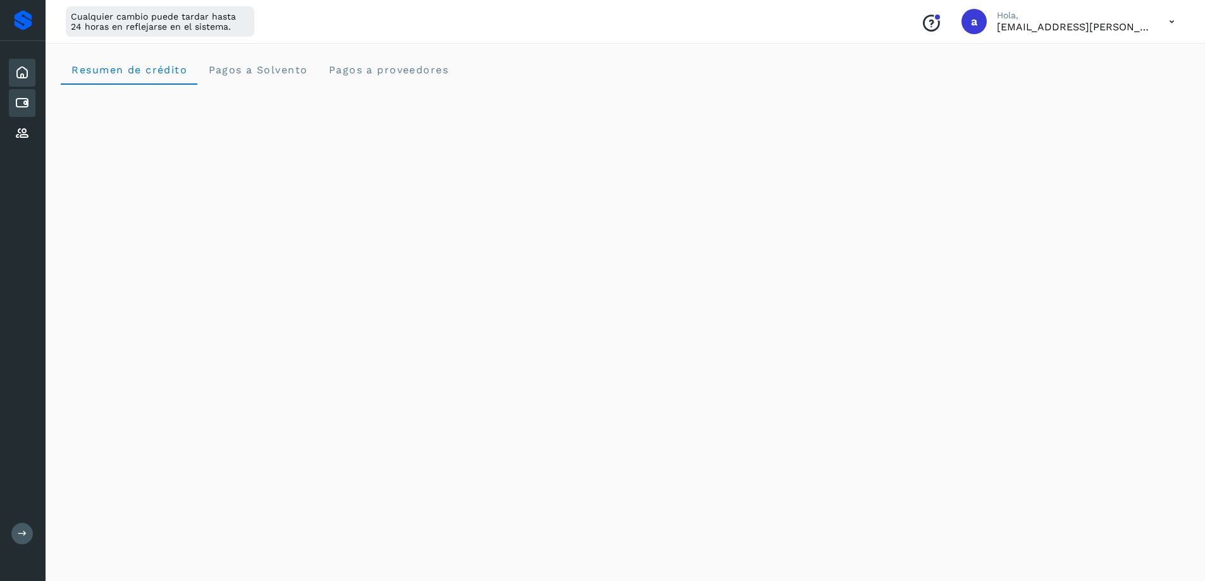
click at [17, 106] on icon at bounding box center [22, 103] width 15 height 15
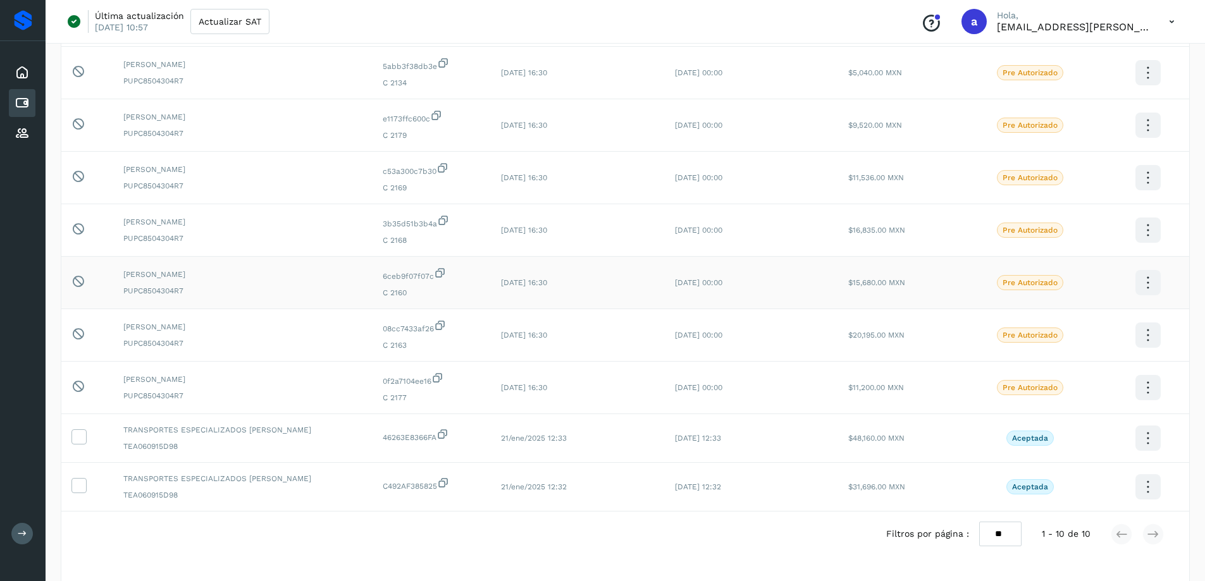
scroll to position [220, 0]
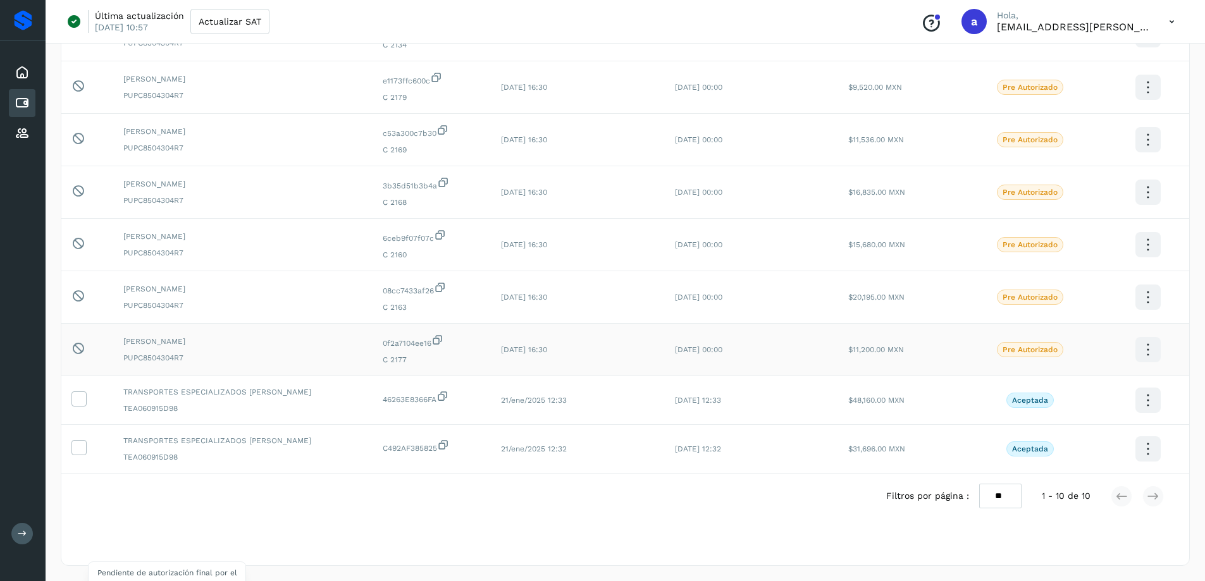
click at [75, 347] on icon at bounding box center [77, 348] width 13 height 13
click at [78, 348] on icon at bounding box center [77, 348] width 13 height 13
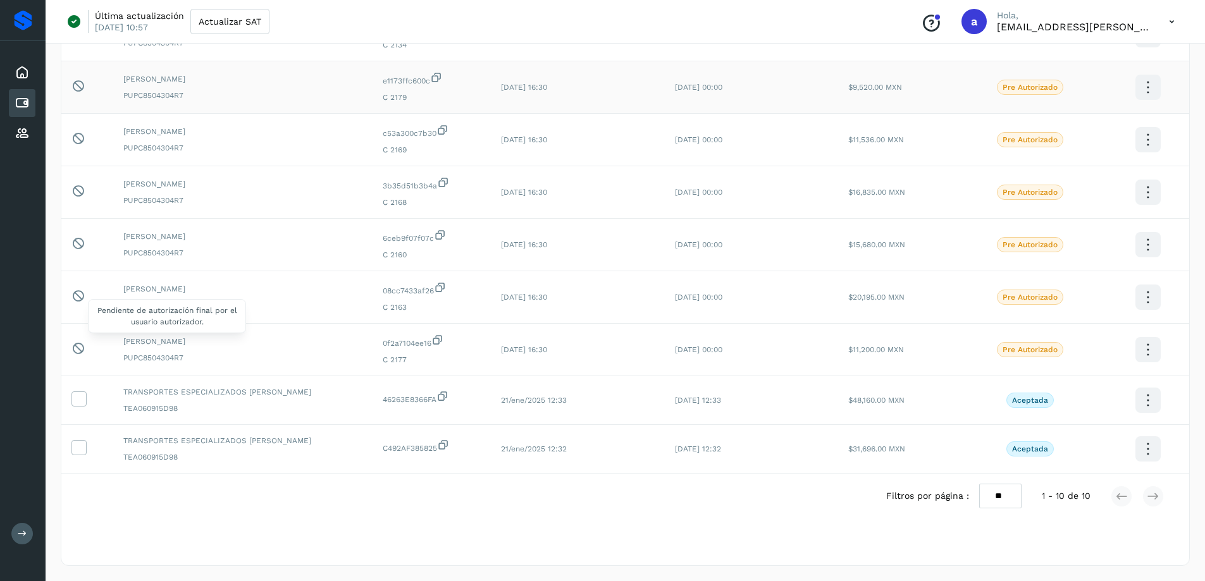
click at [80, 89] on icon at bounding box center [77, 85] width 13 height 13
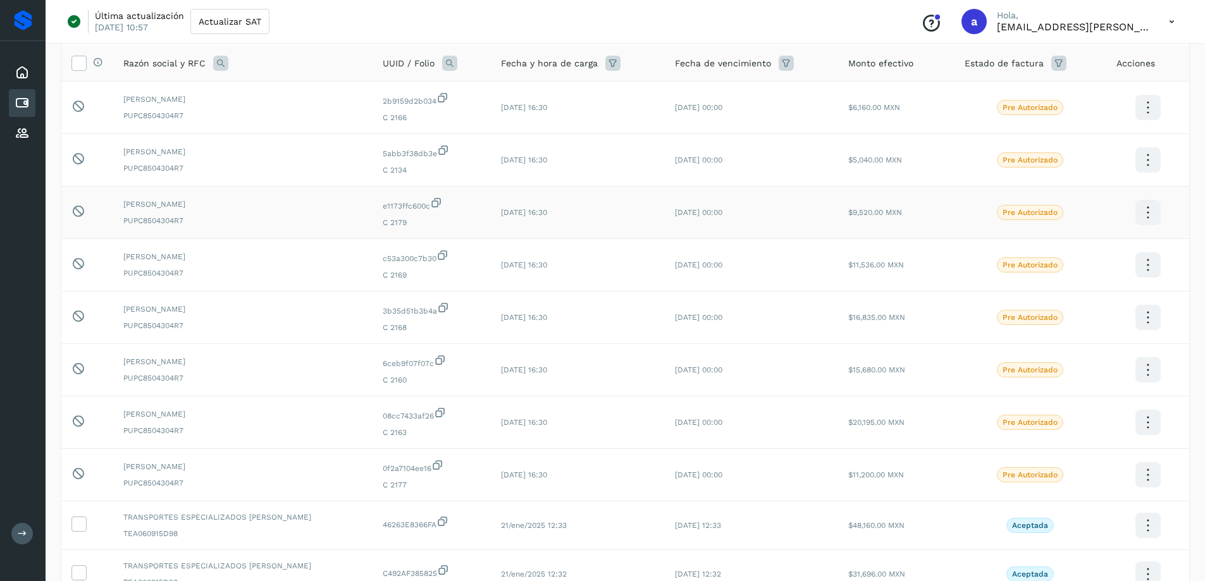
scroll to position [0, 0]
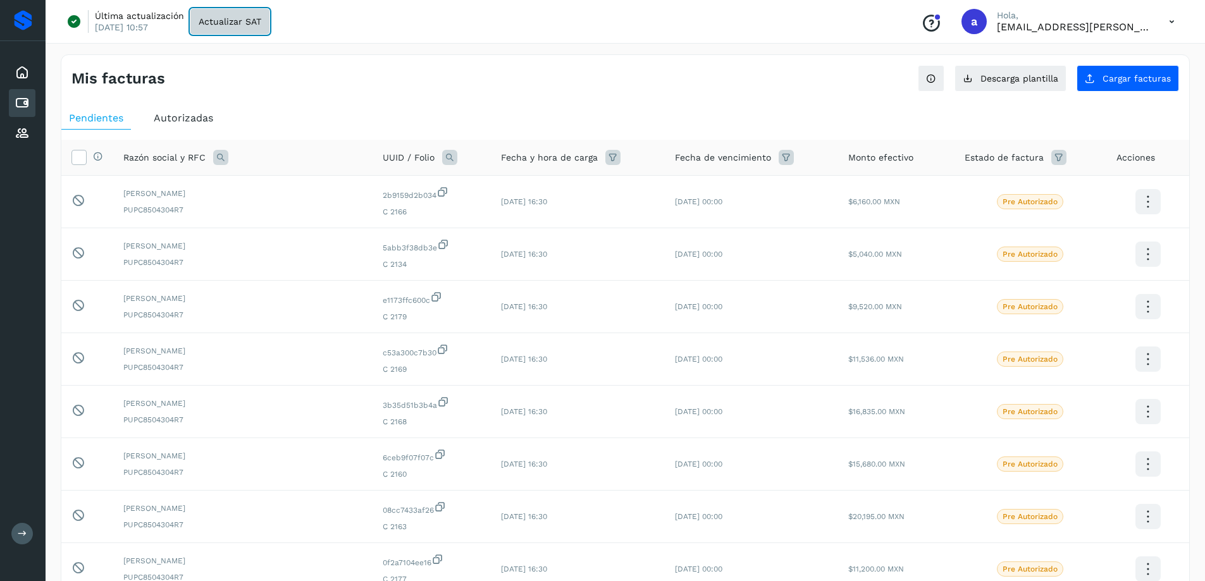
click at [230, 31] on button "Actualizar SAT" at bounding box center [229, 21] width 79 height 25
click at [30, 67] on div "Inicio" at bounding box center [22, 73] width 27 height 28
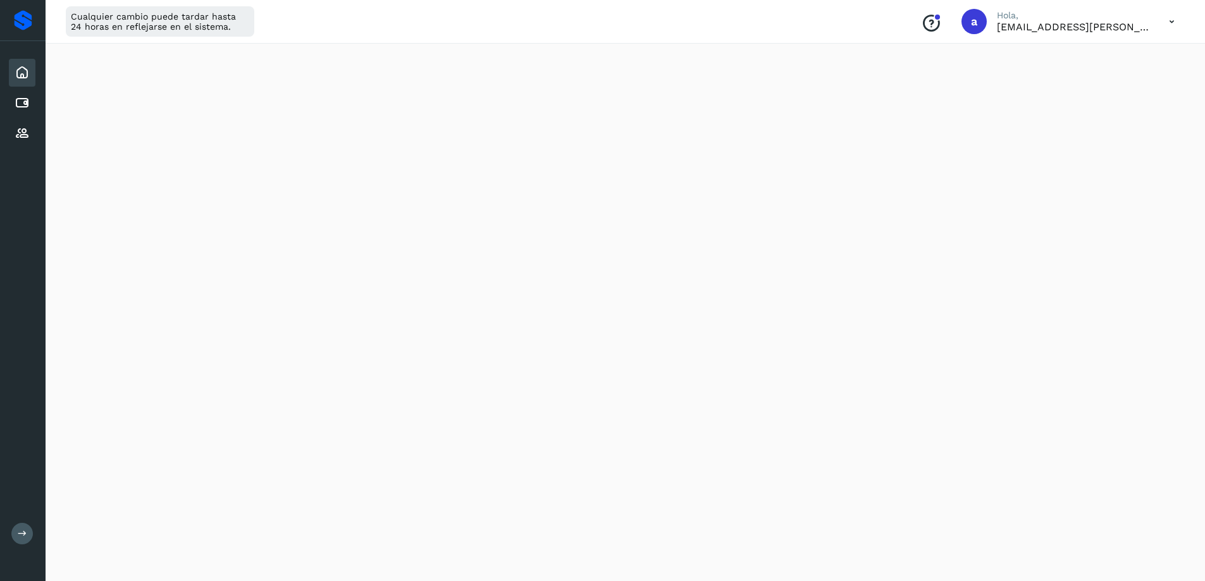
scroll to position [642, 0]
click at [32, 101] on div "Cuentas por pagar" at bounding box center [22, 103] width 27 height 28
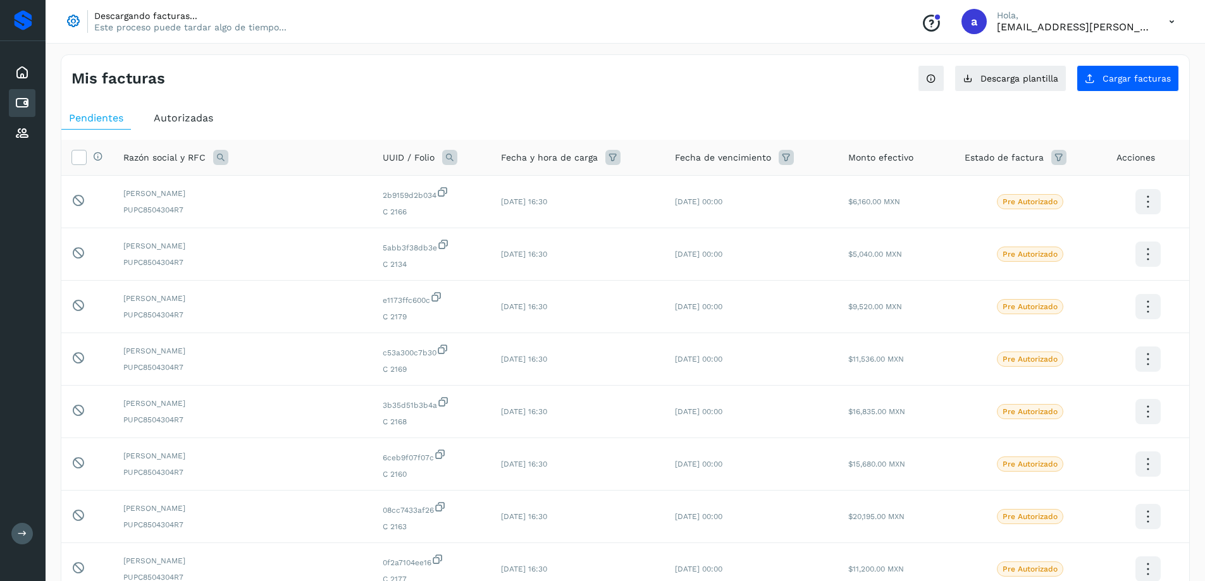
click at [1058, 35] on div "Conoce nuestros beneficios a Hola, [EMAIL_ADDRESS][PERSON_NAME][DOMAIN_NAME]" at bounding box center [1048, 21] width 274 height 29
click at [1059, 26] on p "[EMAIL_ADDRESS][PERSON_NAME][DOMAIN_NAME]" at bounding box center [1073, 27] width 152 height 12
click at [1168, 25] on icon at bounding box center [1172, 22] width 26 height 26
click at [1098, 82] on div "Cerrar sesión" at bounding box center [1109, 82] width 151 height 24
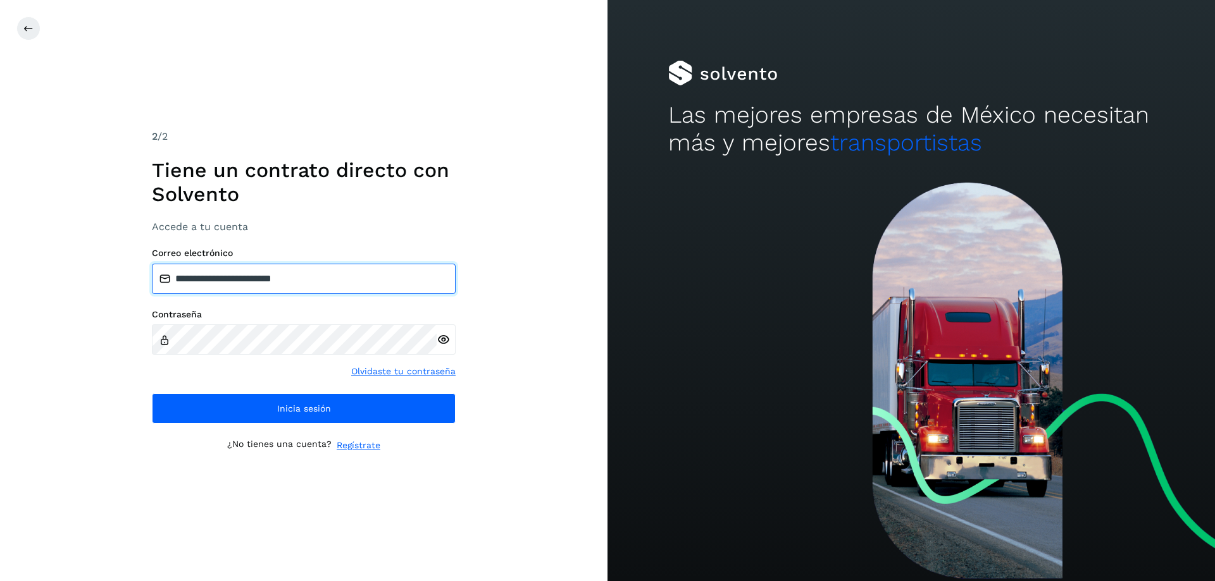
click at [285, 278] on input "**********" at bounding box center [304, 279] width 304 height 30
type input "**********"
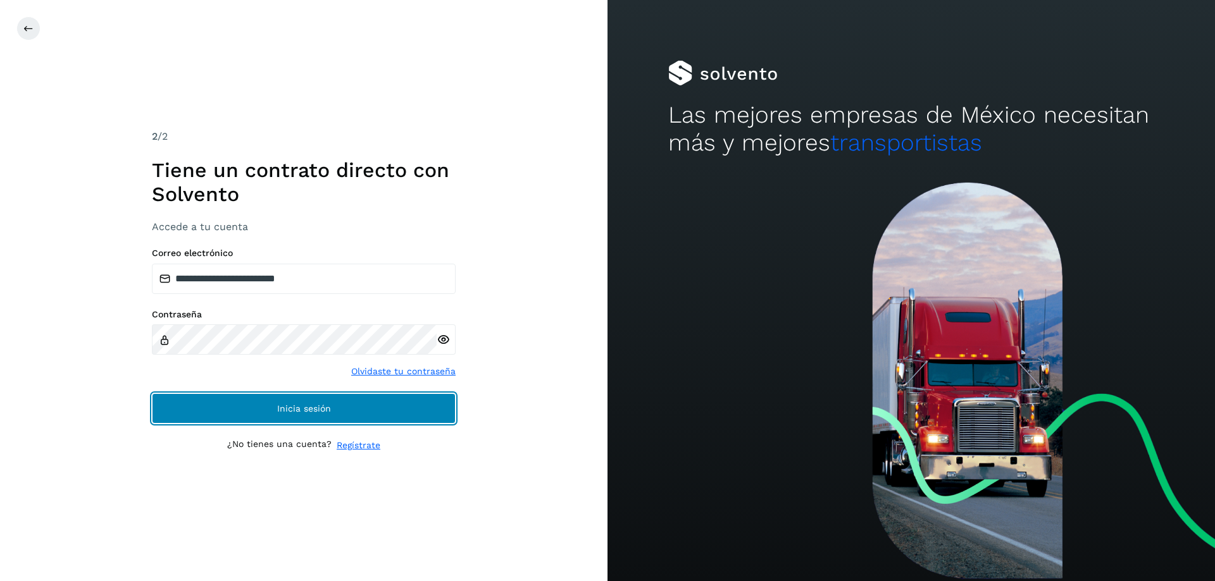
click at [299, 422] on button "Inicia sesión" at bounding box center [304, 408] width 304 height 30
